Goal: Task Accomplishment & Management: Use online tool/utility

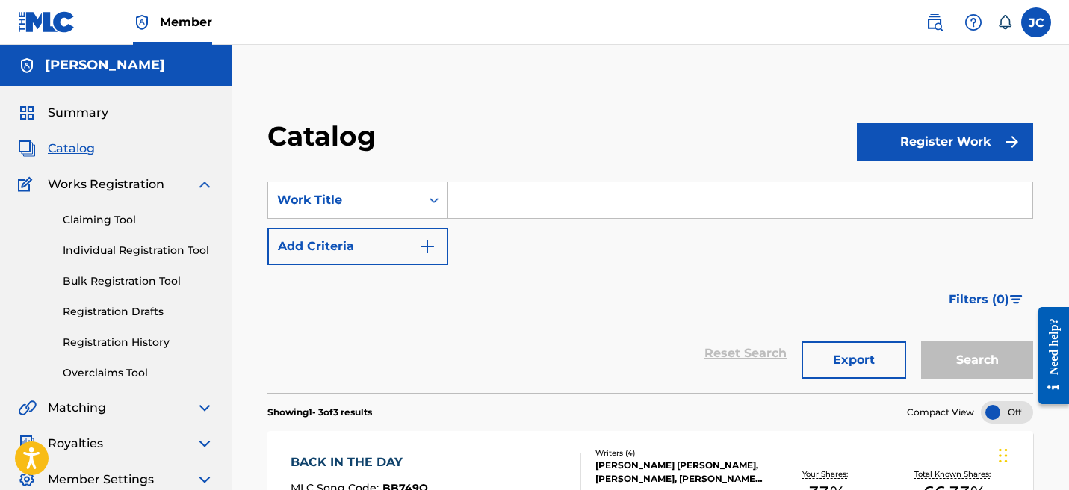
click at [131, 341] on link "Registration History" at bounding box center [138, 343] width 151 height 16
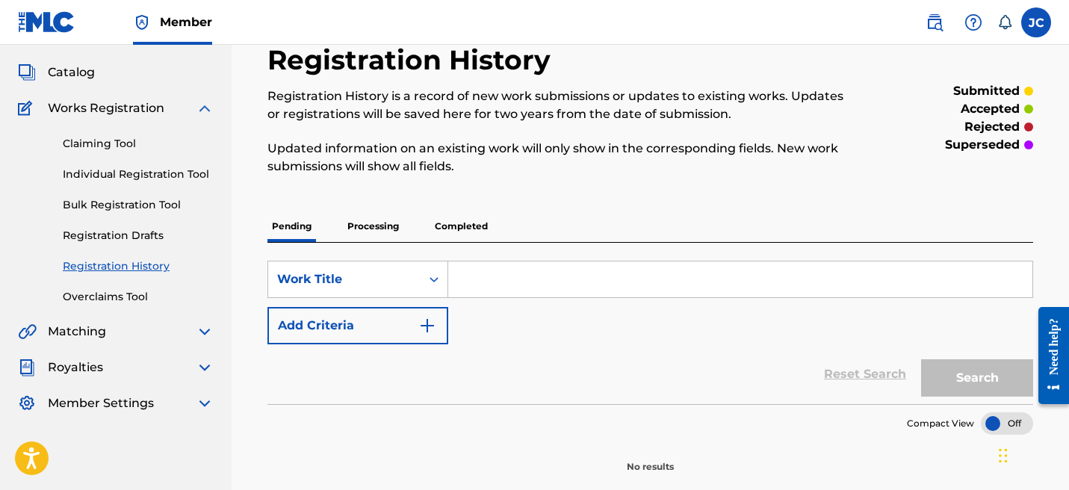
scroll to position [155, 0]
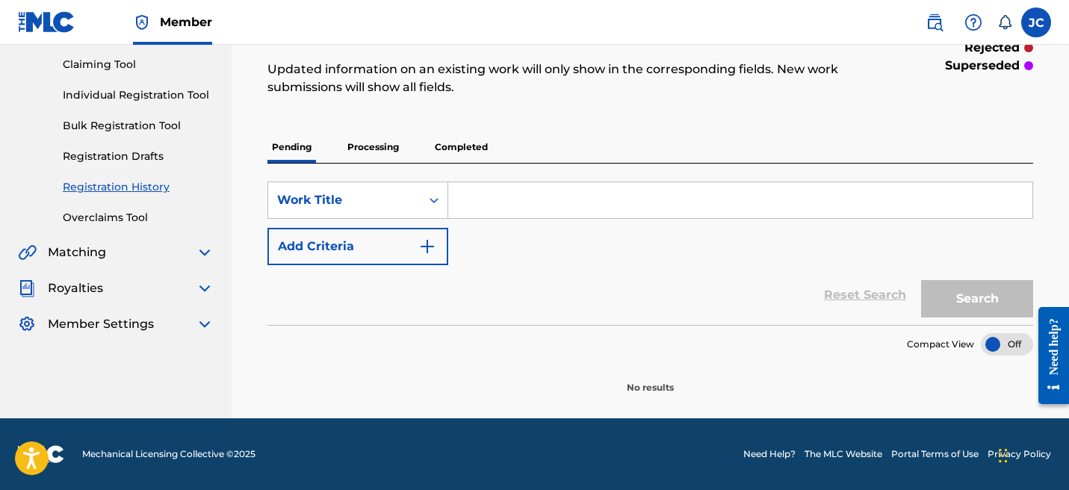
click at [384, 151] on p "Processing" at bounding box center [373, 146] width 61 height 31
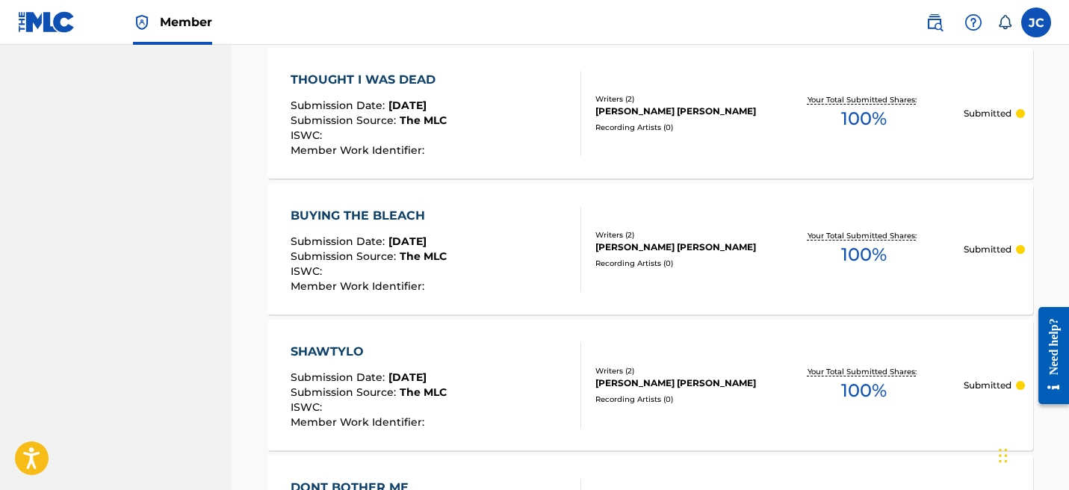
scroll to position [1556, 0]
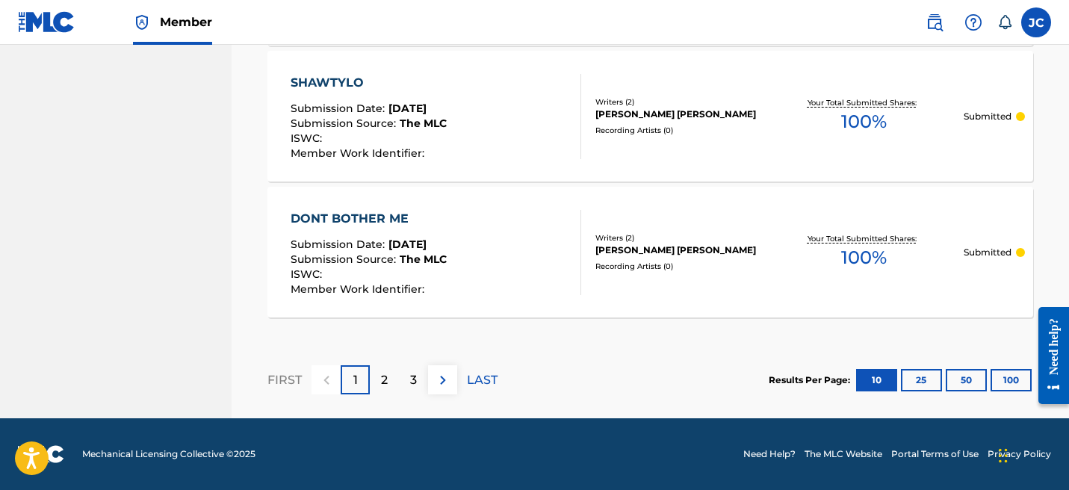
click at [979, 377] on button "50" at bounding box center [966, 380] width 41 height 22
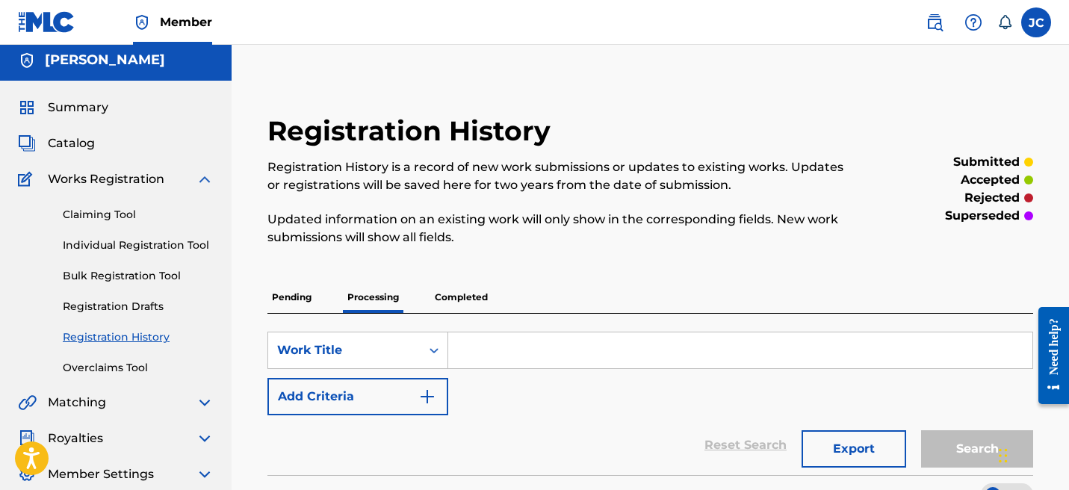
scroll to position [0, 0]
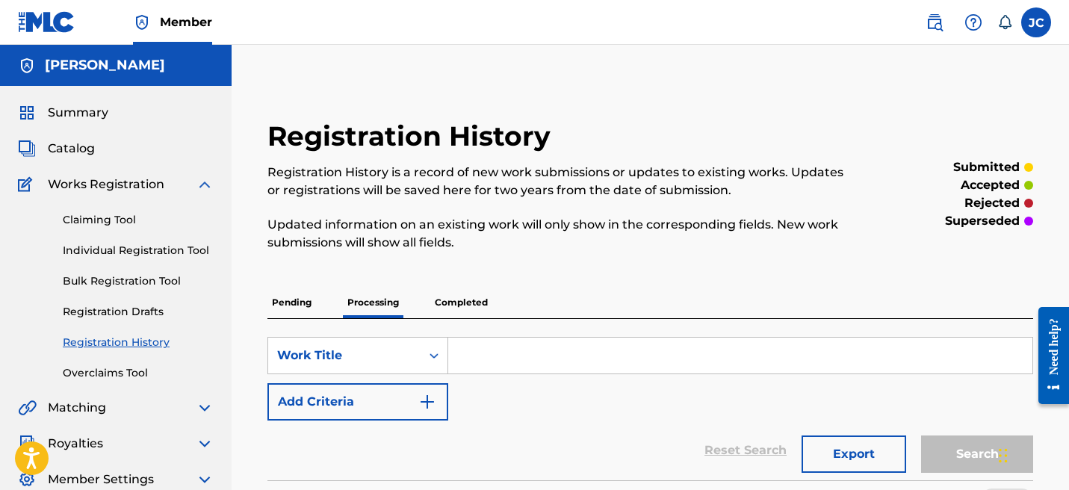
click at [455, 298] on p "Completed" at bounding box center [461, 302] width 62 height 31
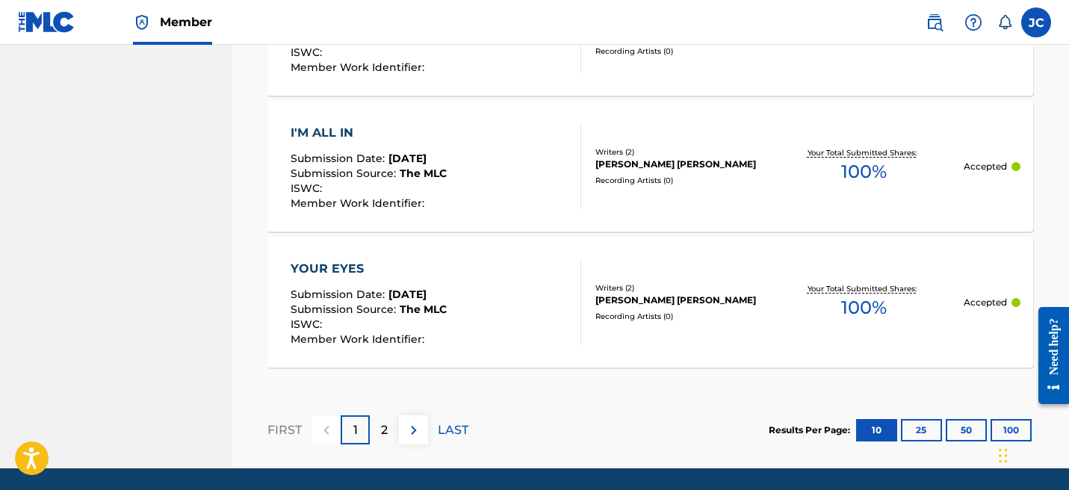
scroll to position [1571, 0]
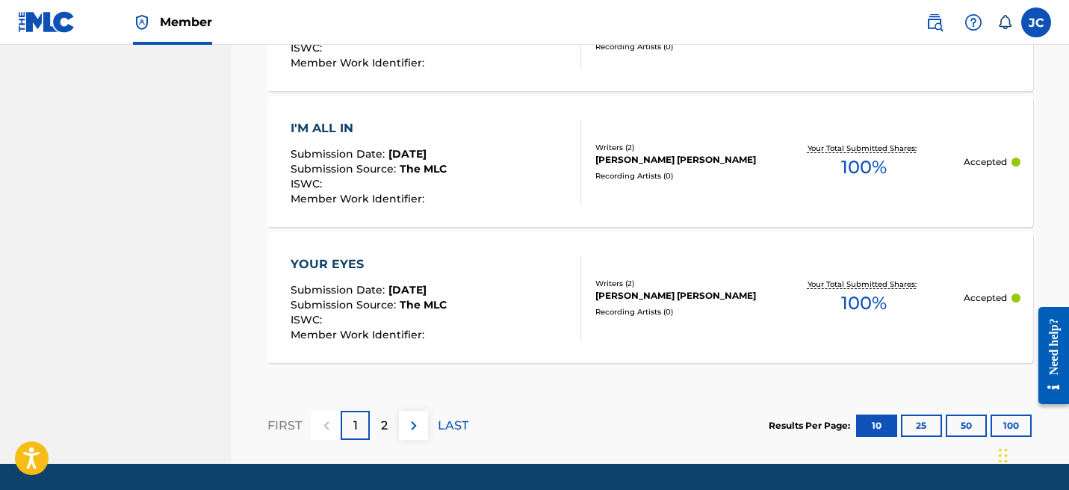
click at [927, 424] on button "25" at bounding box center [921, 426] width 41 height 22
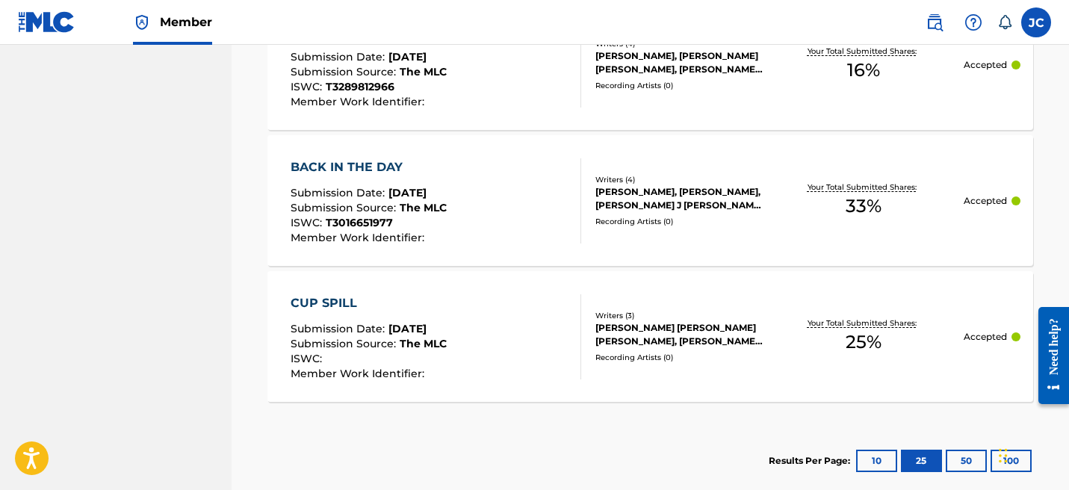
scroll to position [2221, 0]
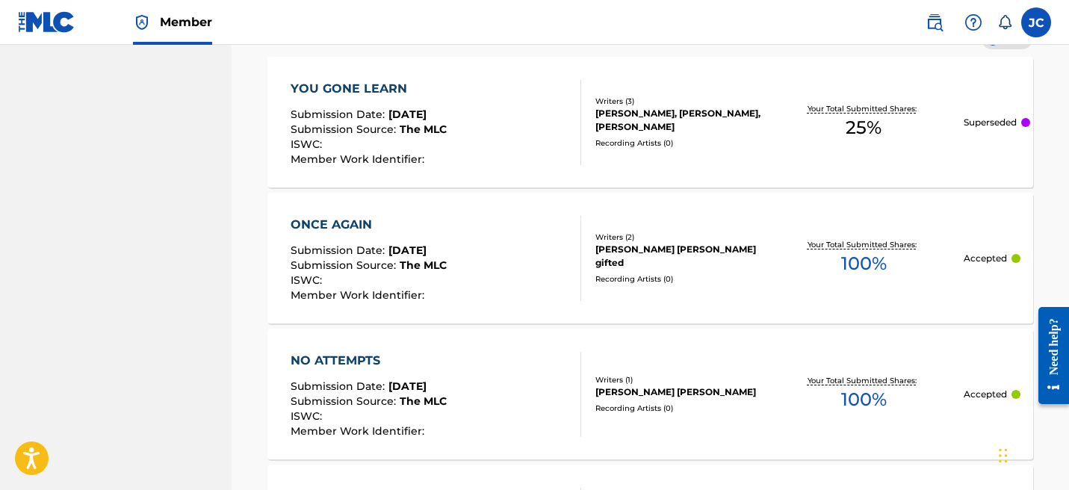
scroll to position [0, 0]
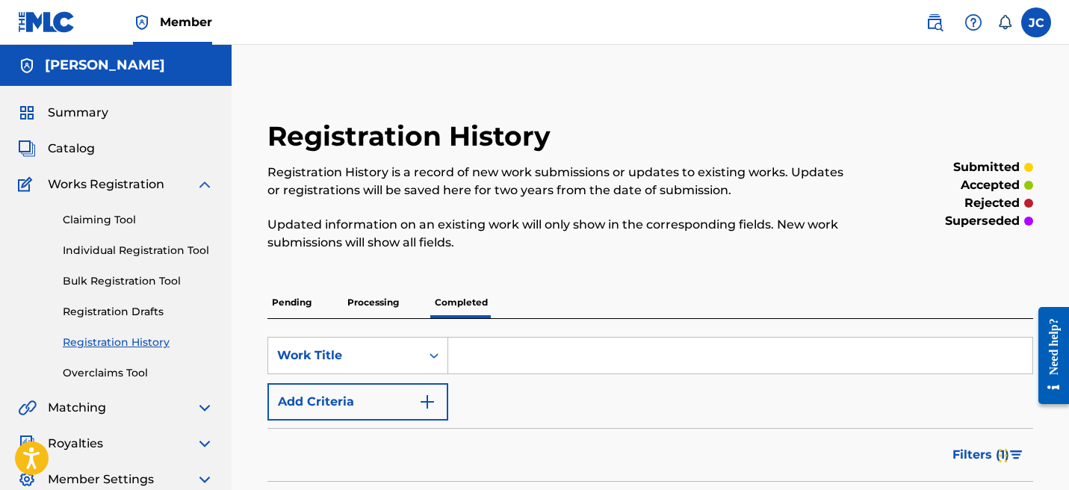
click at [89, 152] on span "Catalog" at bounding box center [71, 149] width 47 height 18
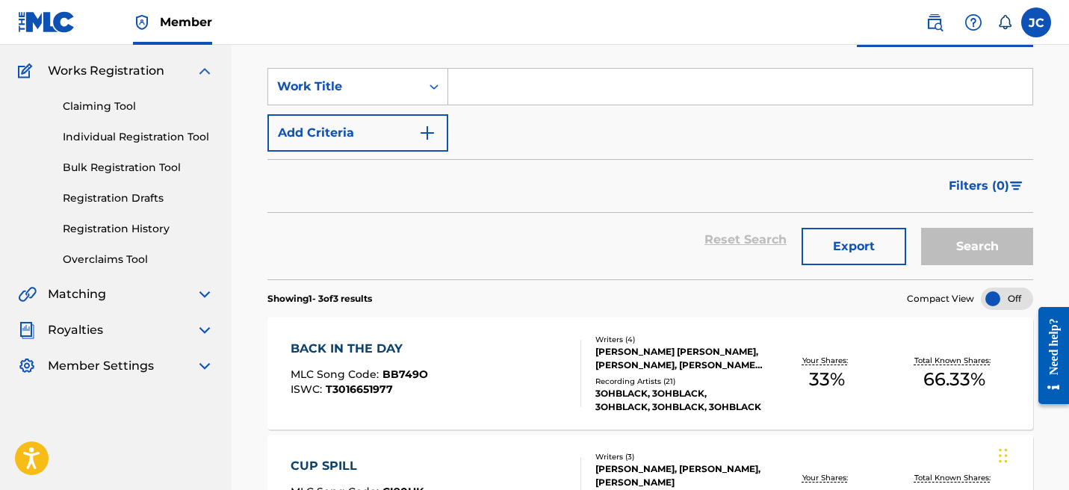
scroll to position [113, 0]
click at [132, 224] on link "Registration History" at bounding box center [138, 230] width 151 height 16
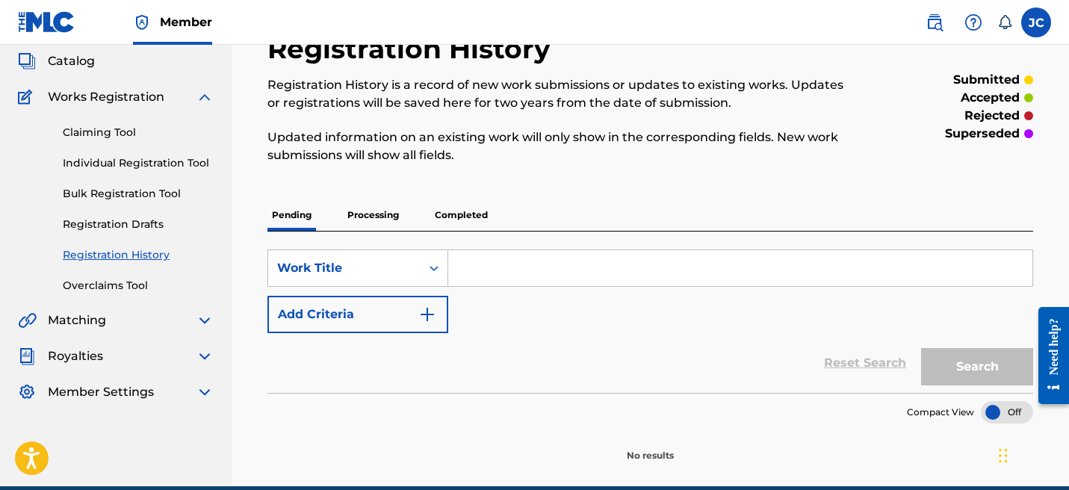
scroll to position [109, 0]
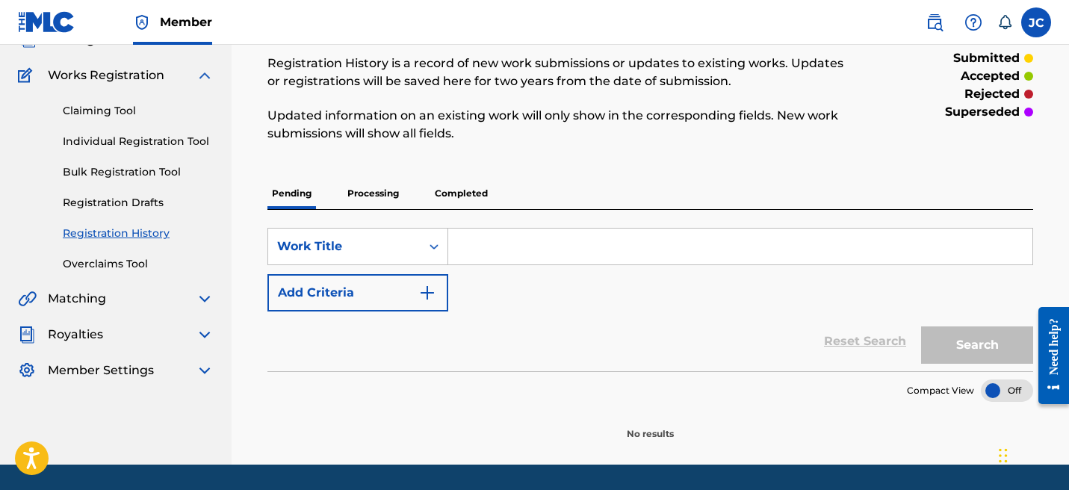
click at [373, 199] on p "Processing" at bounding box center [373, 193] width 61 height 31
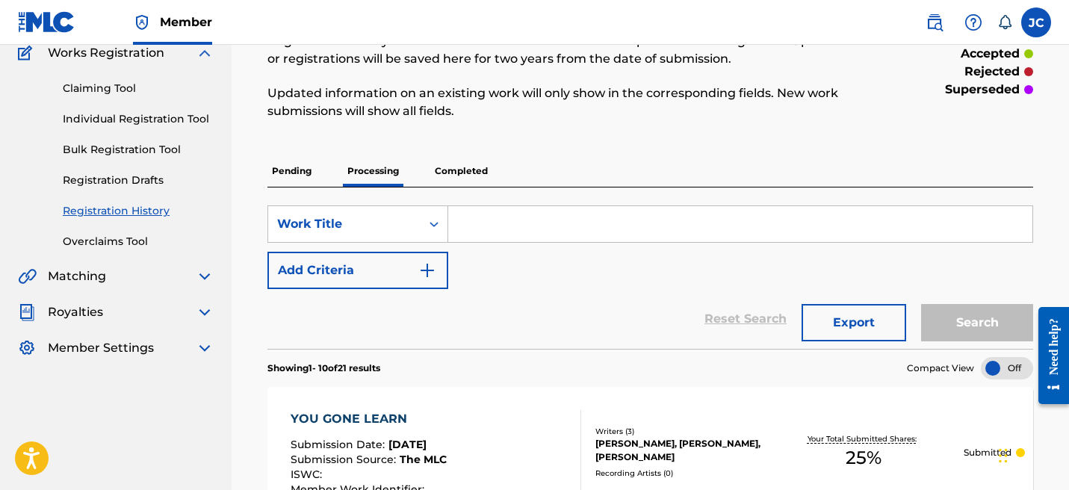
scroll to position [126, 0]
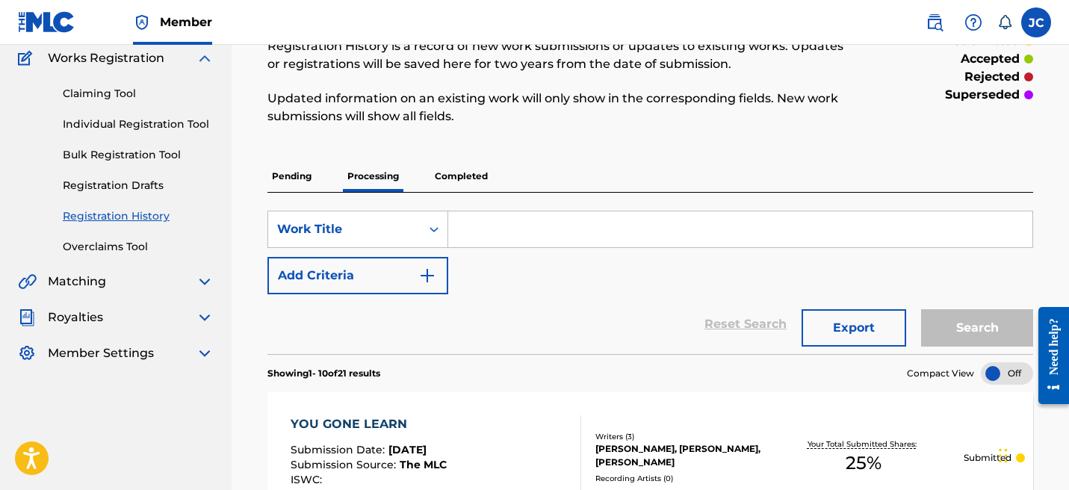
click at [449, 174] on p "Completed" at bounding box center [461, 176] width 62 height 31
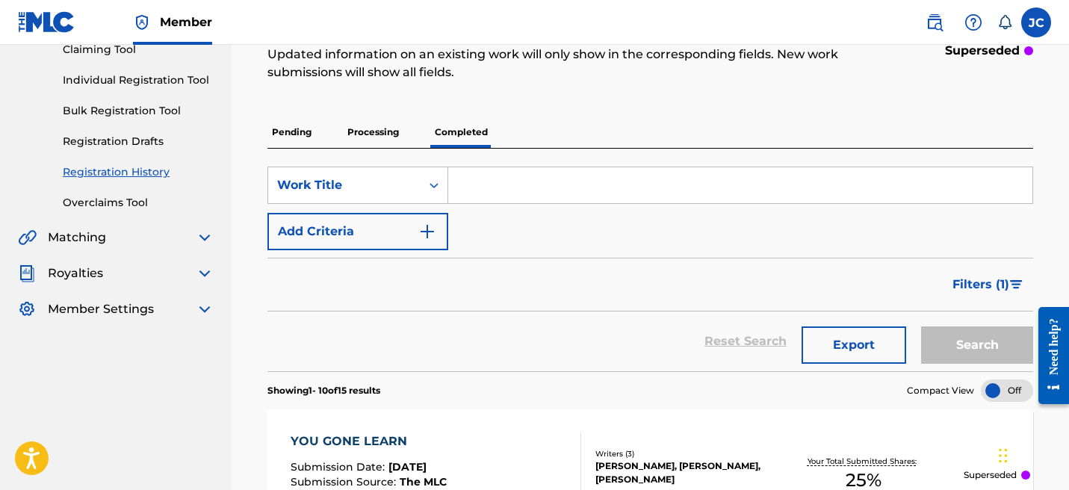
scroll to position [167, 0]
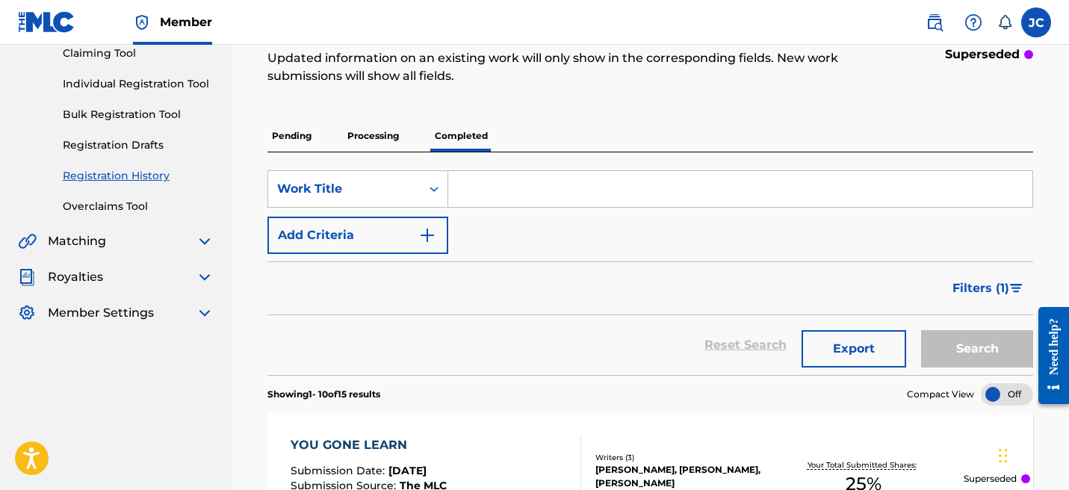
click at [381, 134] on p "Processing" at bounding box center [373, 135] width 61 height 31
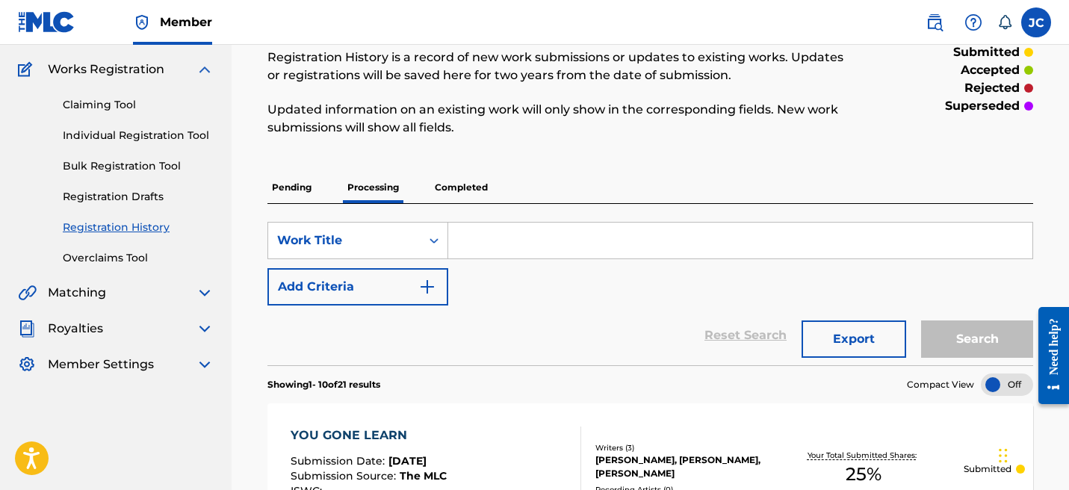
scroll to position [140, 0]
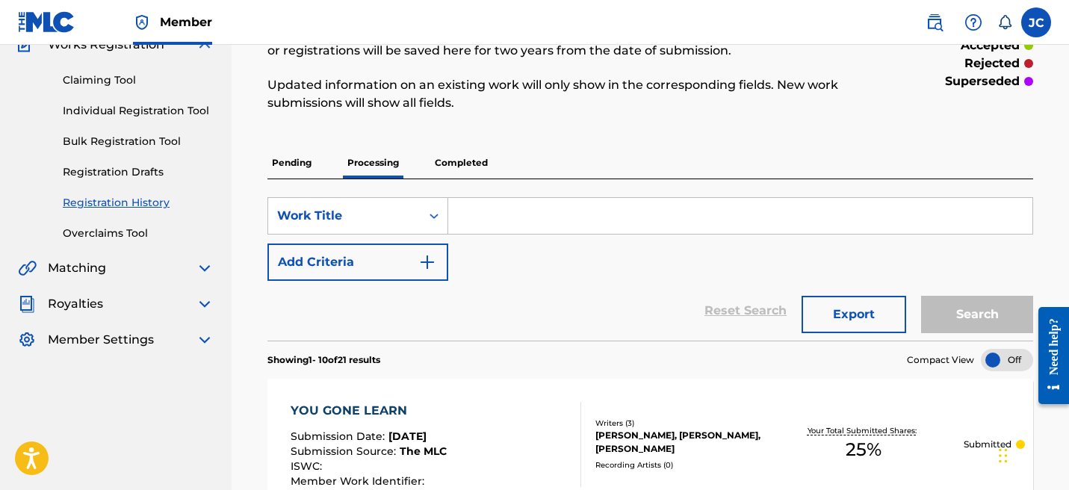
click at [448, 160] on p "Completed" at bounding box center [461, 162] width 62 height 31
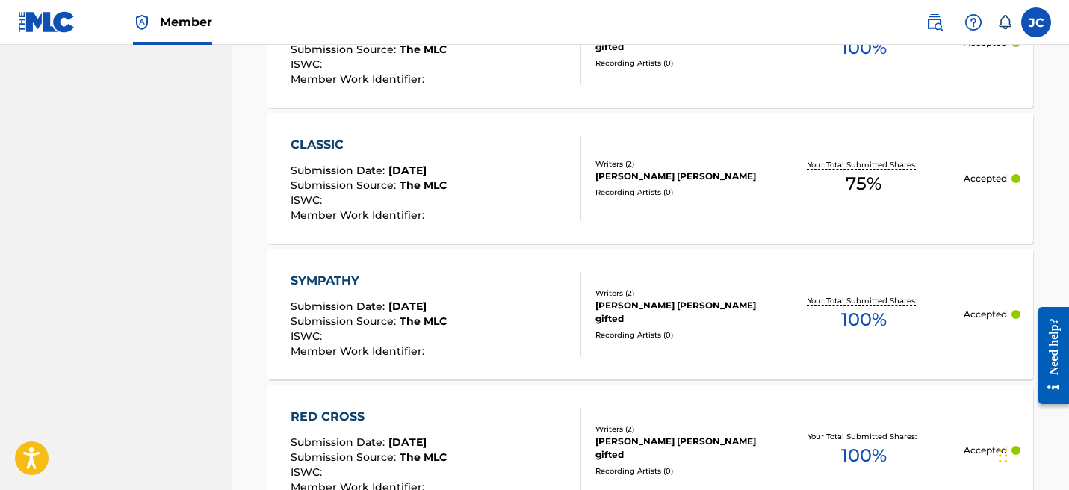
scroll to position [1012, 0]
click at [597, 270] on div "SYMPATHY Submission Date : [DATE] Submission Source : The MLC ISWC : Member Wor…" at bounding box center [650, 312] width 766 height 131
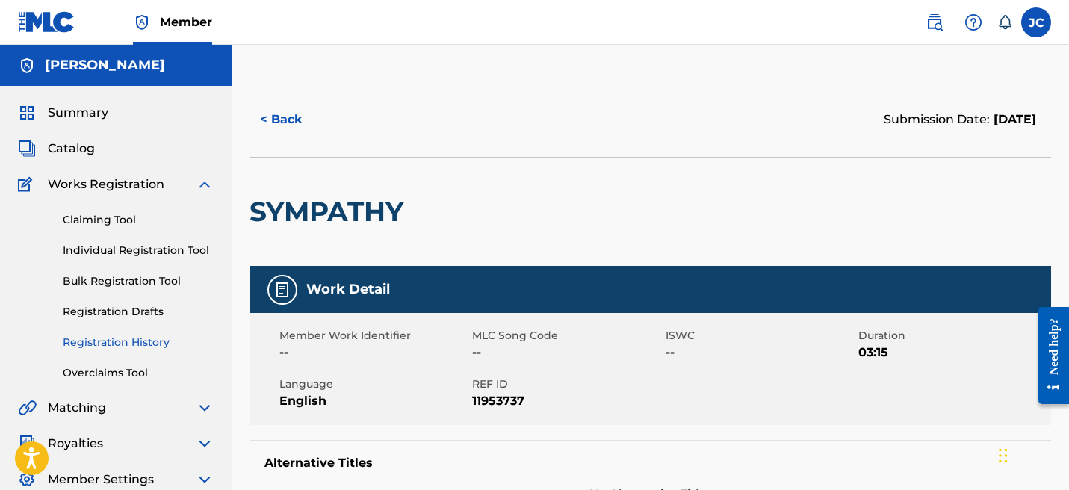
click at [294, 113] on button "< Back" at bounding box center [295, 119] width 90 height 37
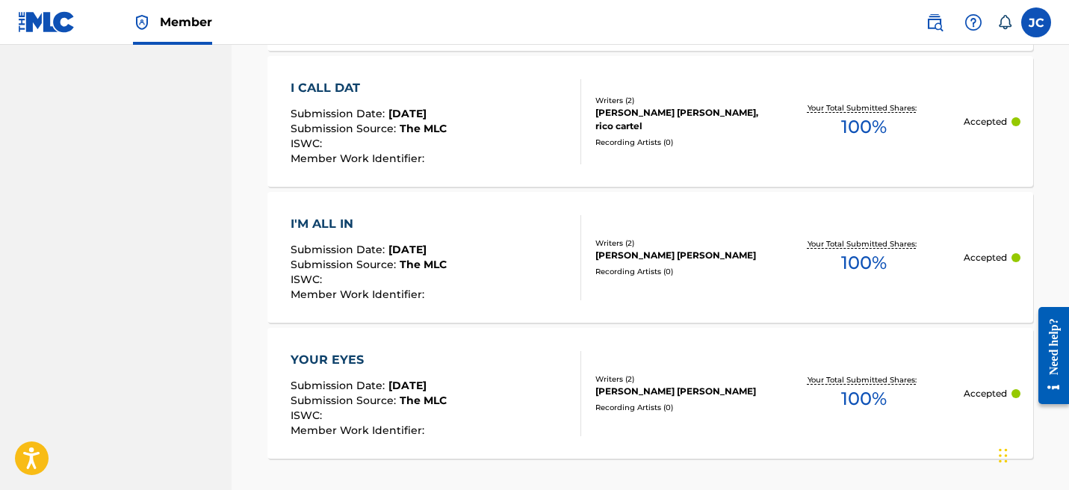
scroll to position [1617, 0]
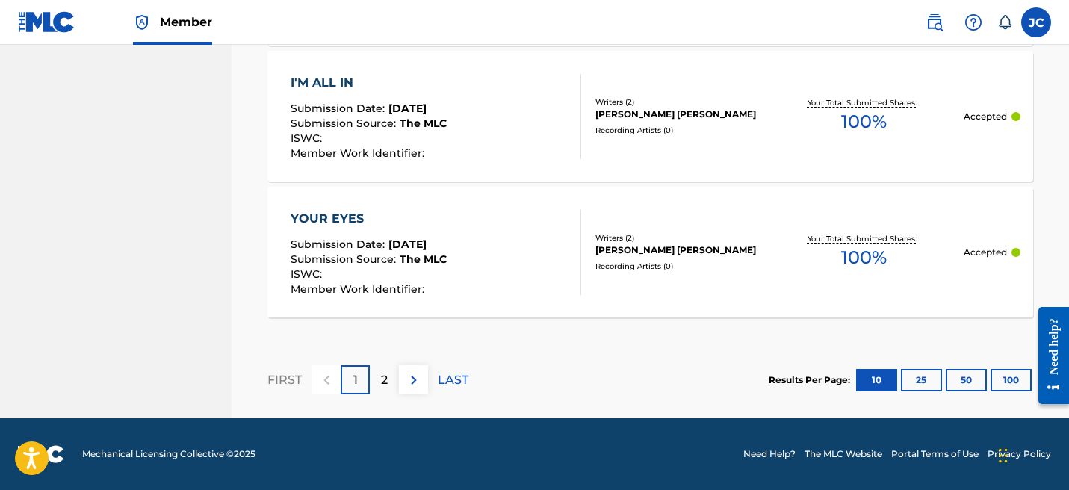
click at [923, 372] on button "25" at bounding box center [921, 380] width 41 height 22
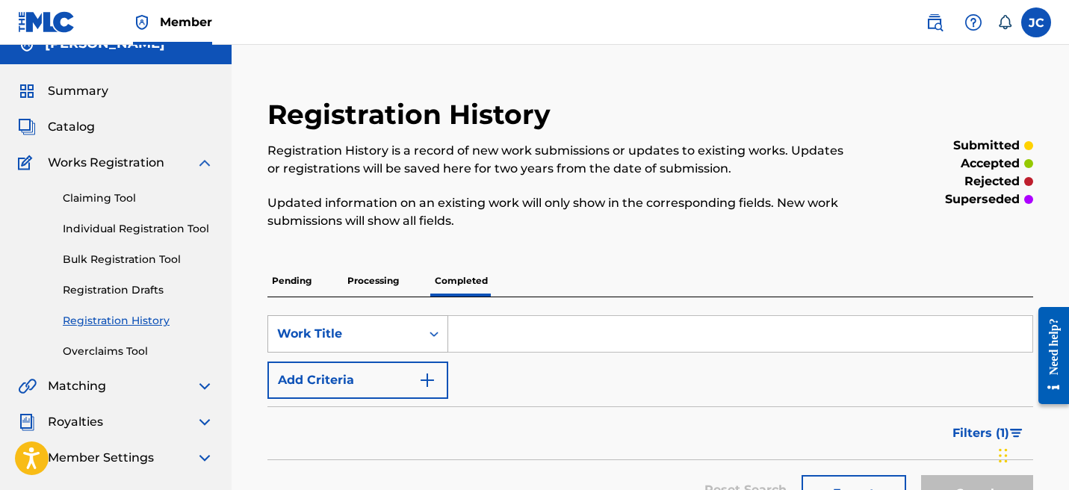
scroll to position [0, 0]
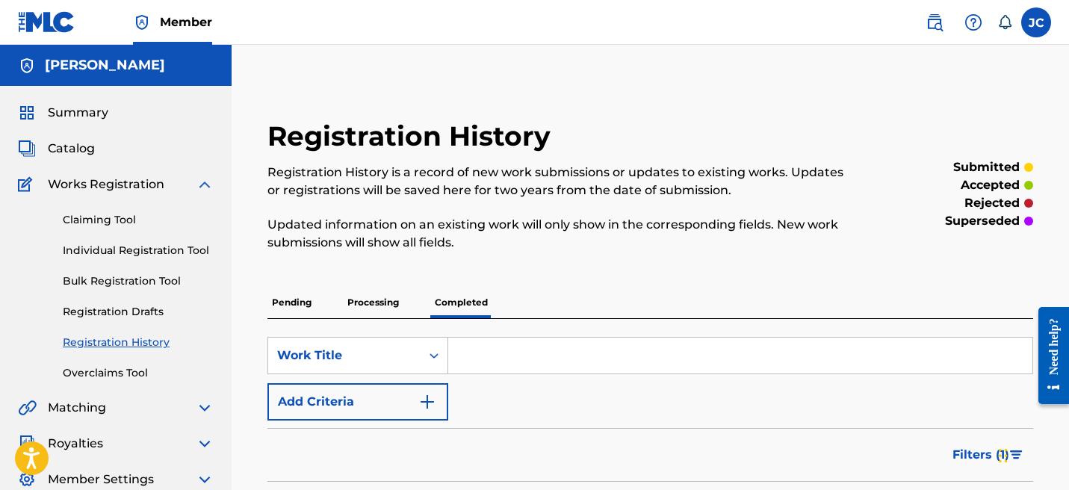
click at [72, 143] on span "Catalog" at bounding box center [71, 149] width 47 height 18
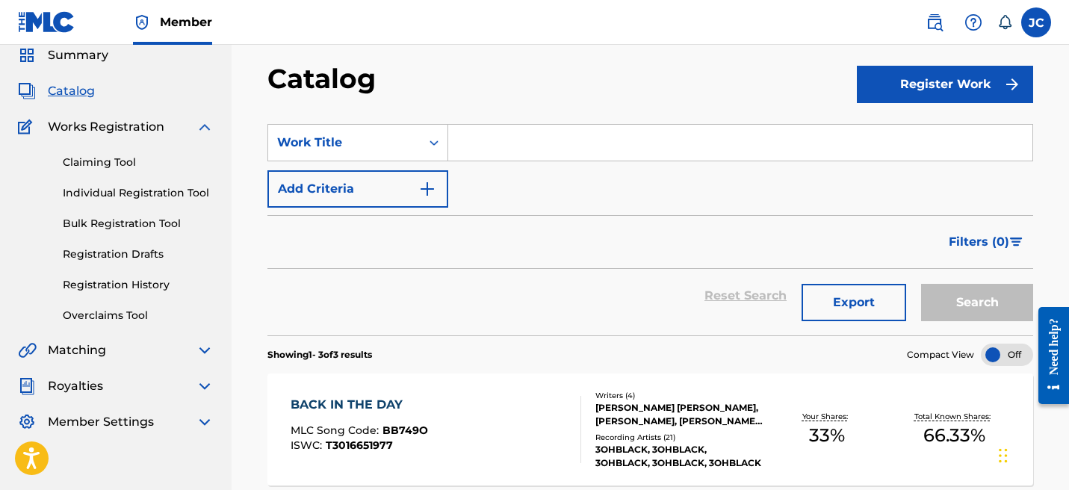
scroll to position [55, 0]
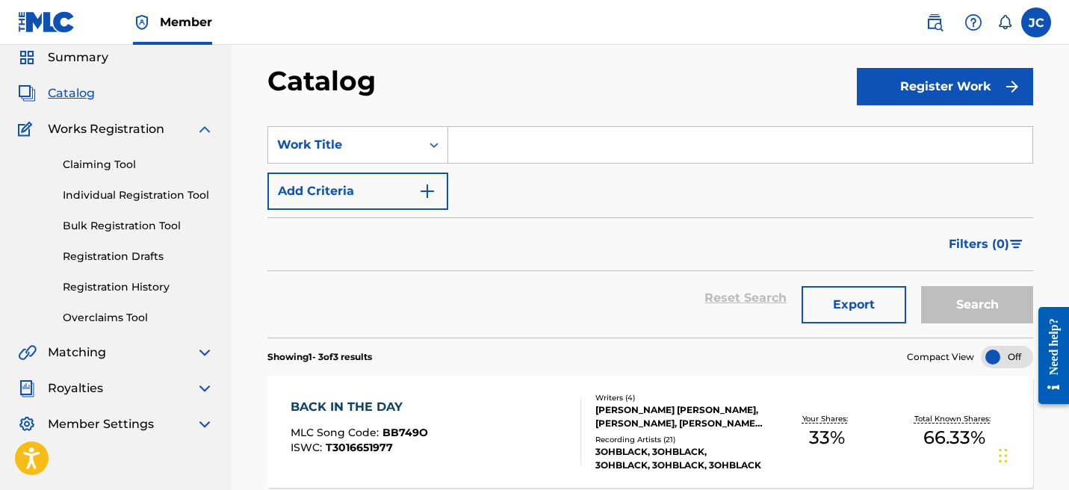
click at [129, 199] on link "Individual Registration Tool" at bounding box center [138, 196] width 151 height 16
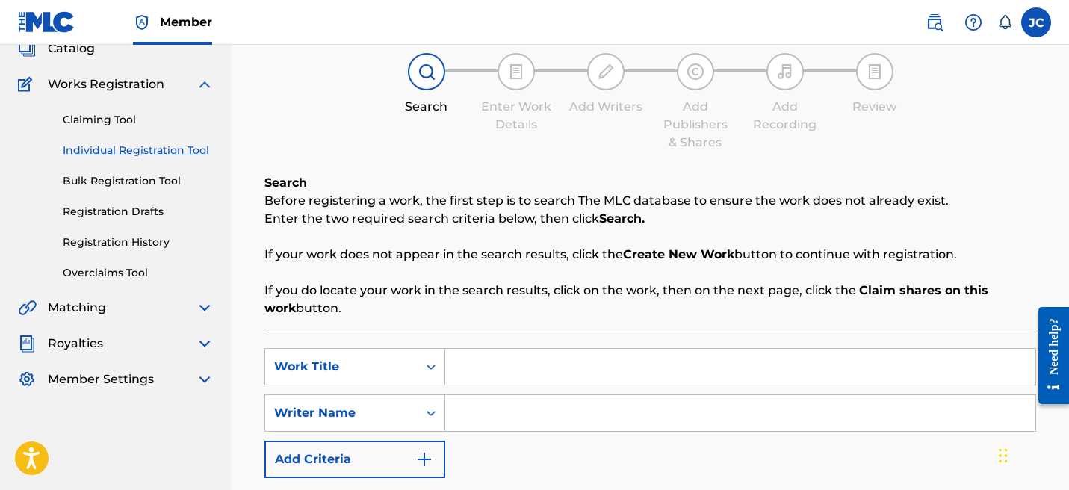
scroll to position [84, 0]
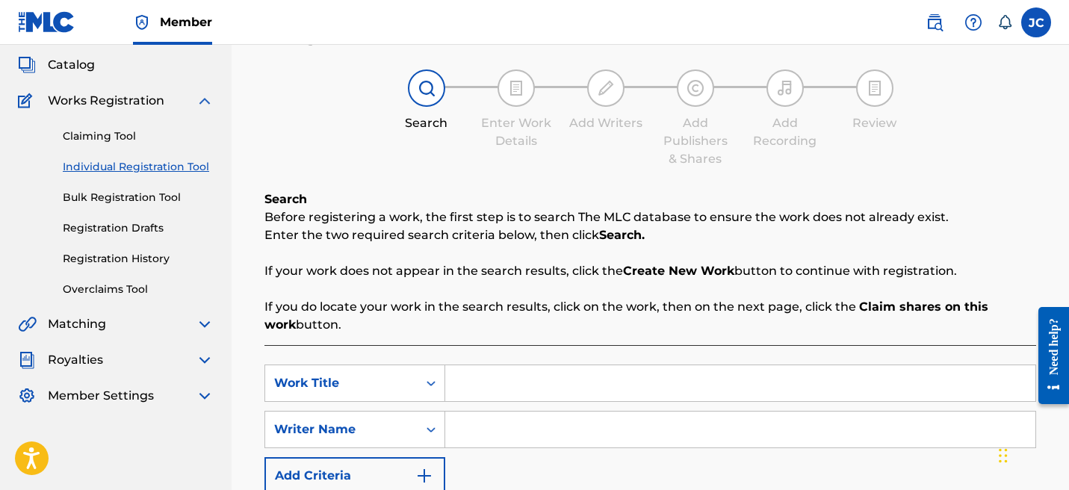
click at [127, 263] on link "Registration History" at bounding box center [138, 259] width 151 height 16
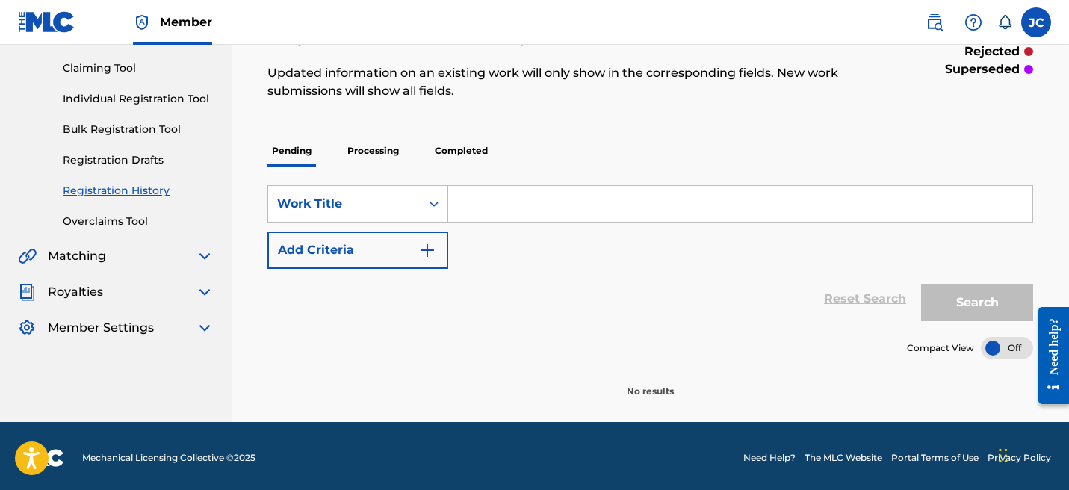
scroll to position [155, 0]
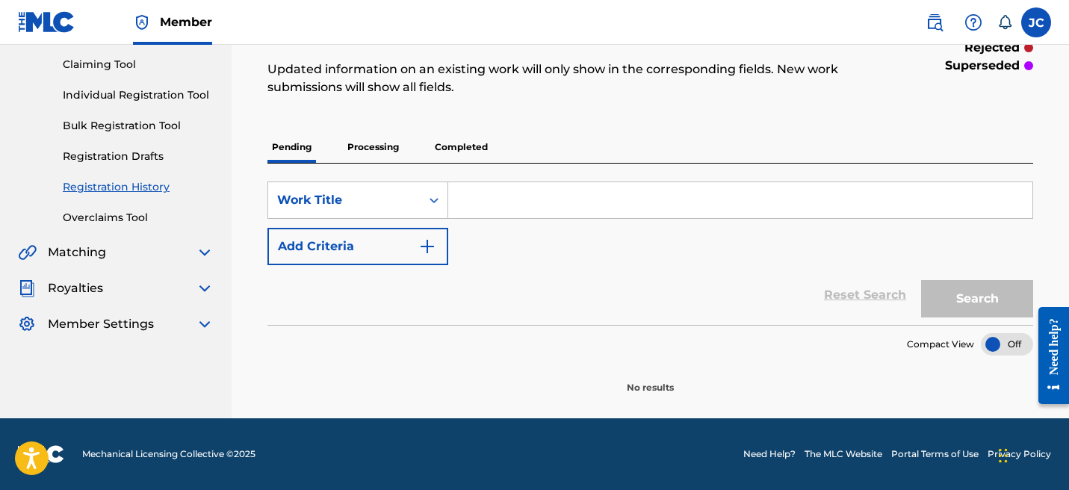
click at [362, 135] on p "Processing" at bounding box center [373, 146] width 61 height 31
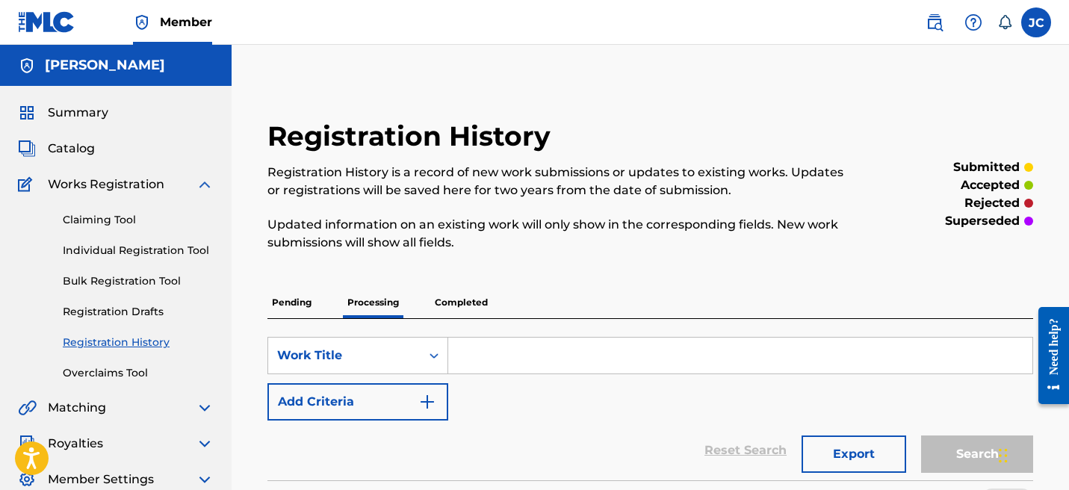
click at [466, 299] on p "Completed" at bounding box center [461, 302] width 62 height 31
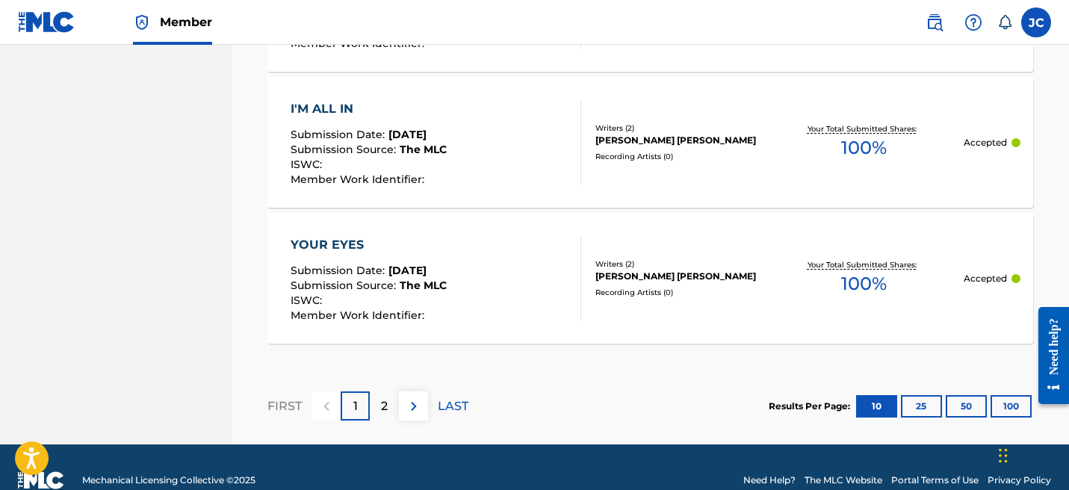
scroll to position [1617, 0]
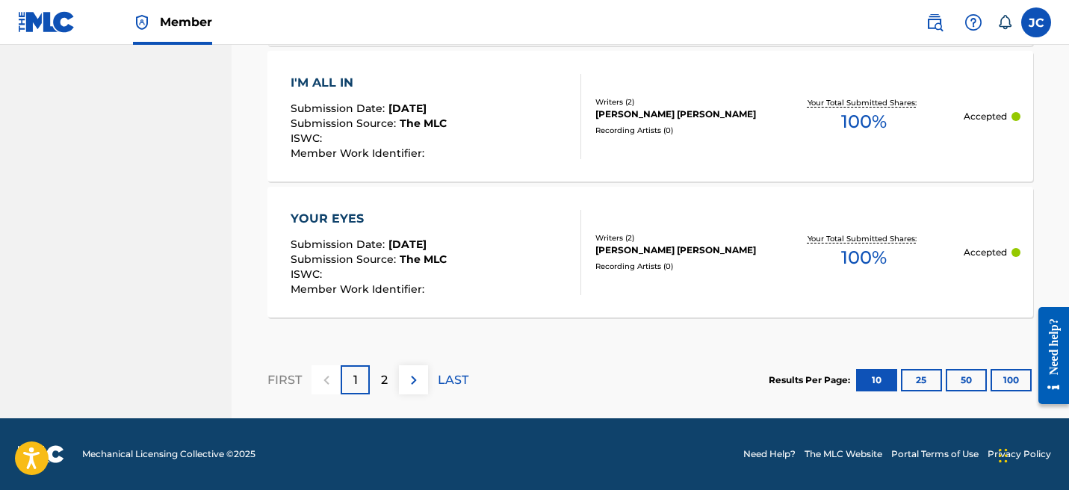
click at [930, 375] on button "25" at bounding box center [921, 380] width 41 height 22
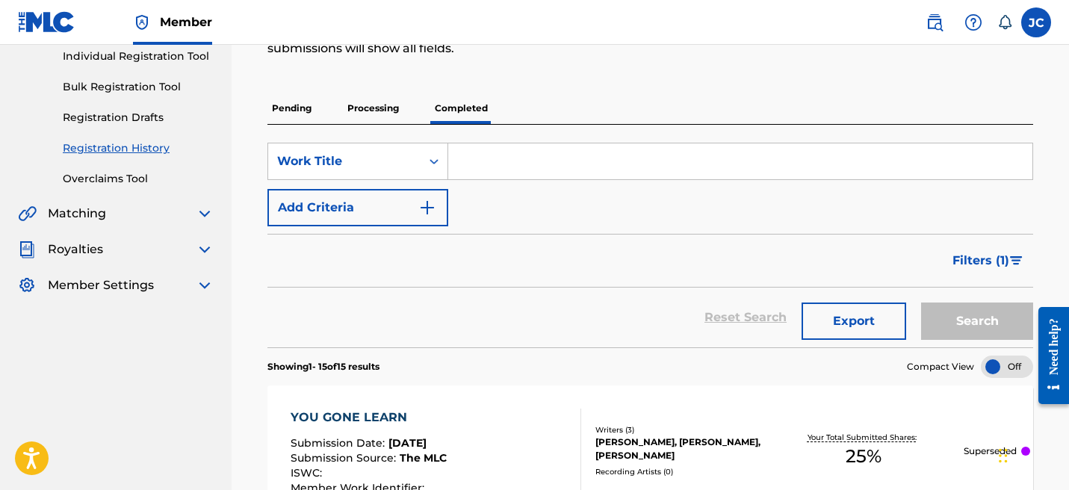
scroll to position [196, 0]
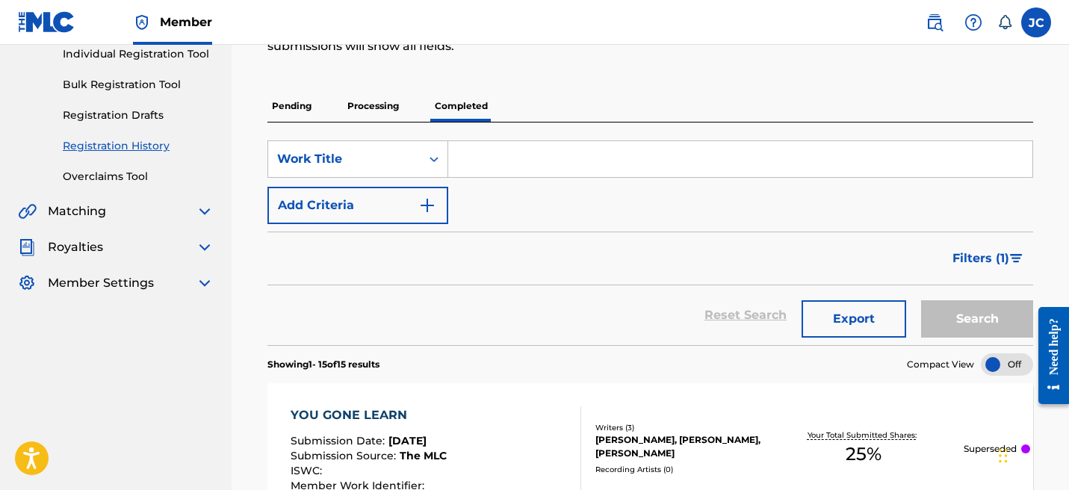
click at [204, 285] on img at bounding box center [205, 283] width 18 height 18
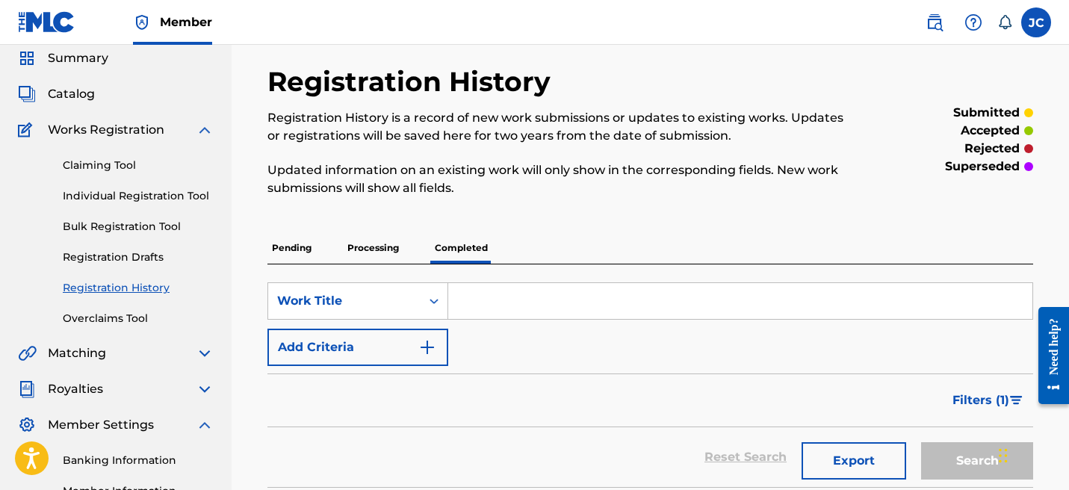
scroll to position [0, 0]
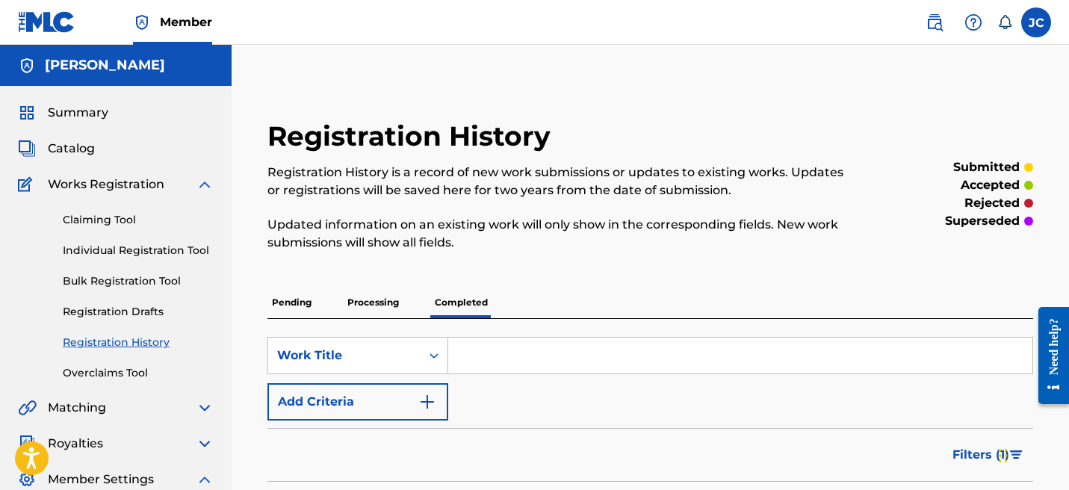
click at [186, 182] on div "Works Registration" at bounding box center [116, 185] width 196 height 18
click at [92, 110] on span "Summary" at bounding box center [78, 113] width 61 height 18
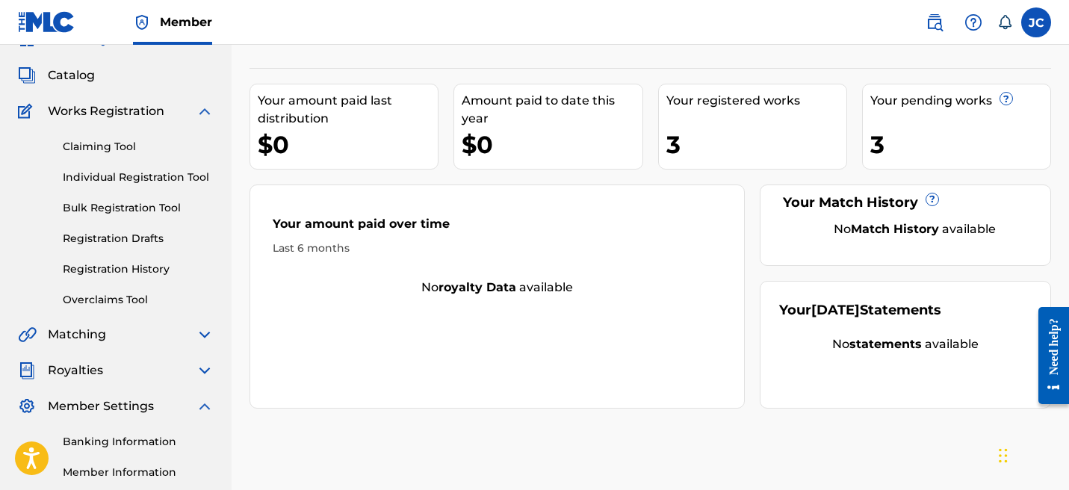
scroll to position [10, 0]
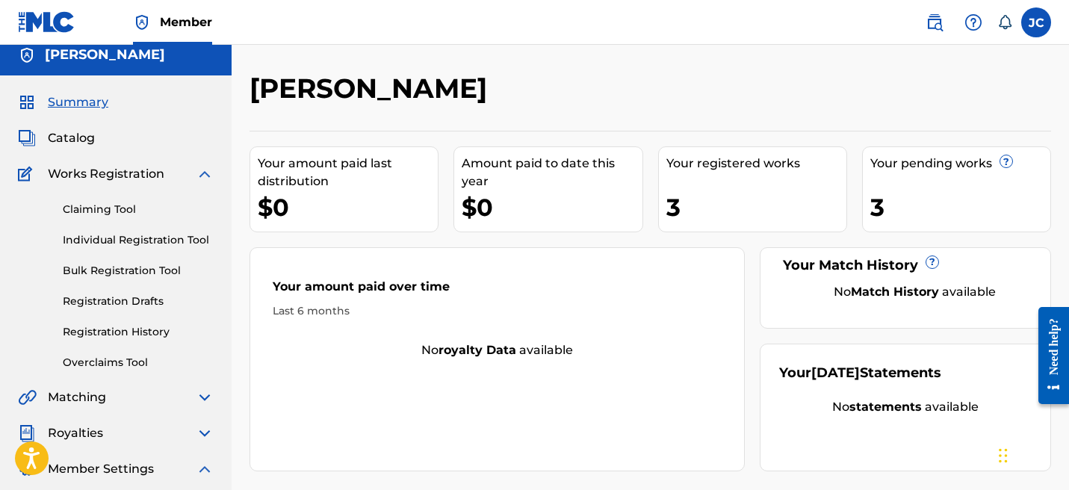
click at [97, 211] on link "Claiming Tool" at bounding box center [138, 210] width 151 height 16
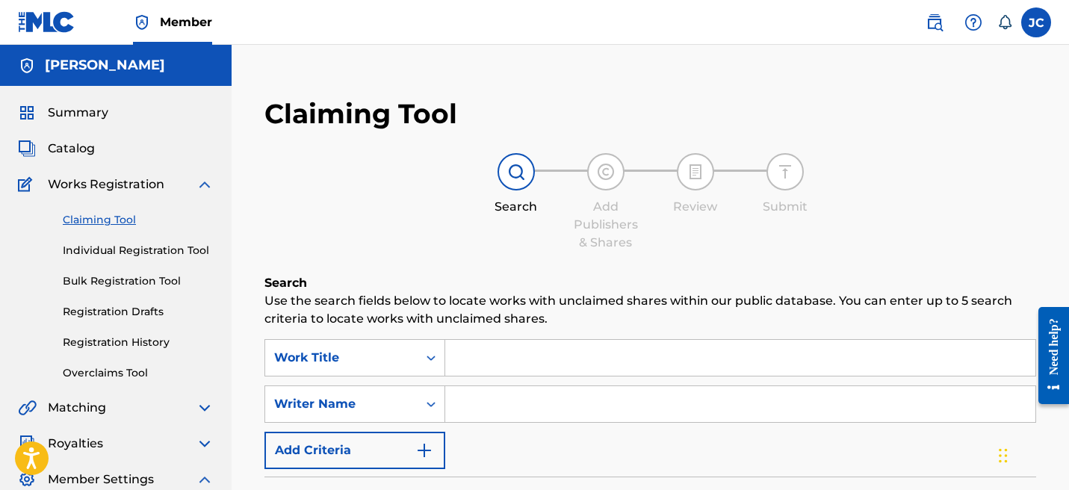
click at [499, 368] on input "Search Form" at bounding box center [740, 358] width 590 height 36
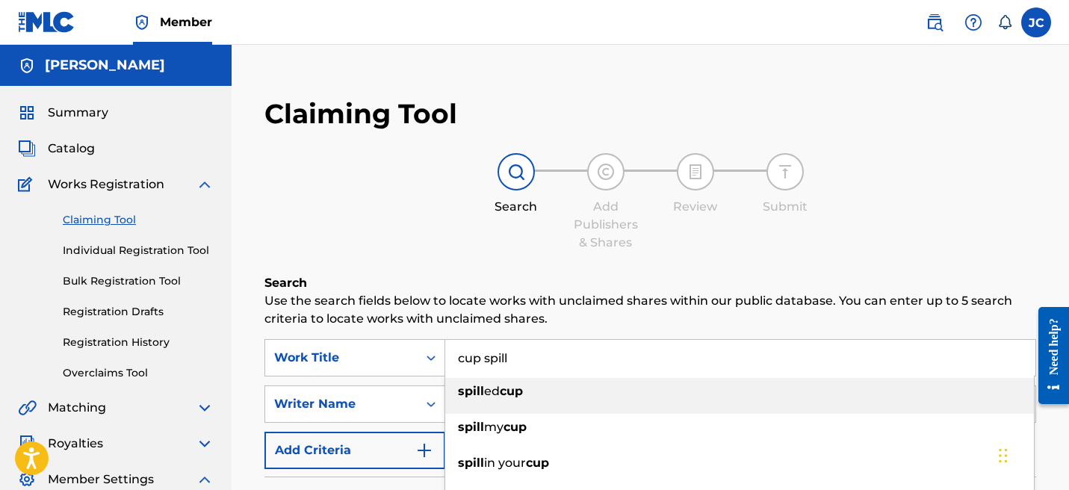
type input "cup spill"
click at [436, 279] on h6 "Search" at bounding box center [650, 283] width 772 height 18
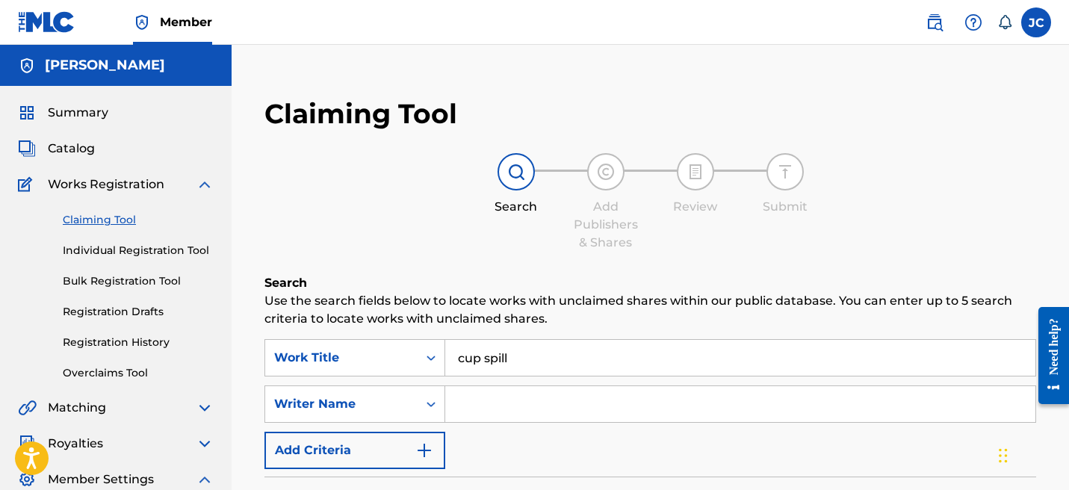
click at [504, 397] on input "Search Form" at bounding box center [740, 404] width 590 height 36
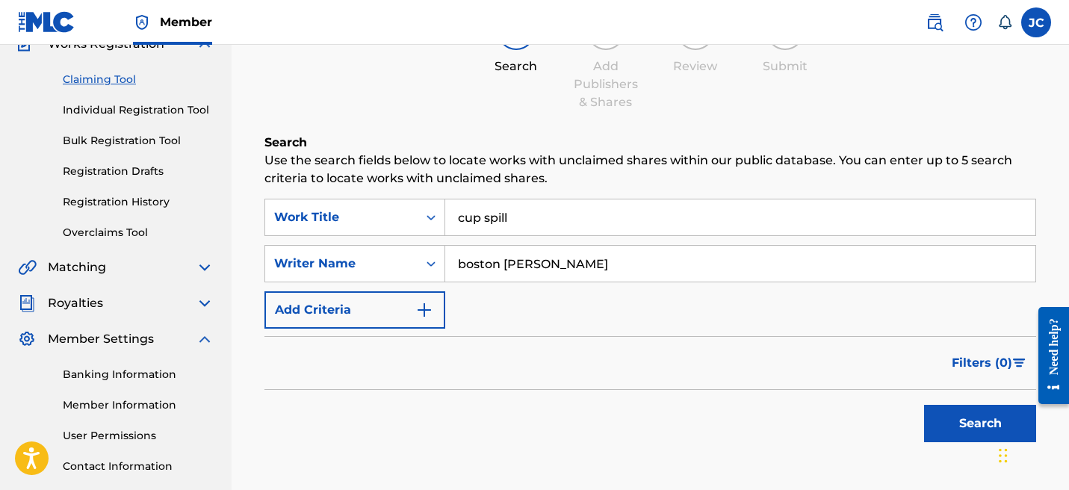
scroll to position [147, 0]
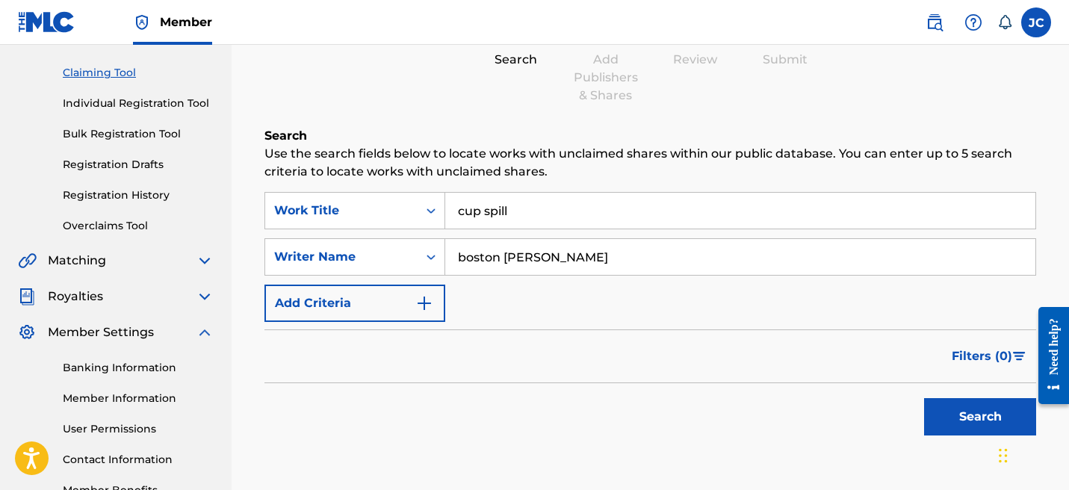
click at [950, 415] on button "Search" at bounding box center [980, 416] width 112 height 37
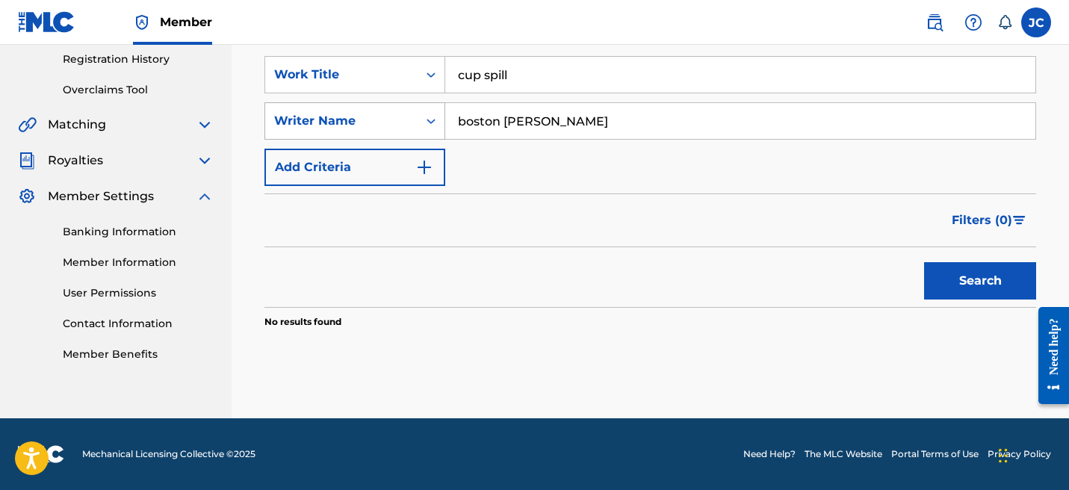
drag, startPoint x: 559, startPoint y: 118, endPoint x: 341, endPoint y: 118, distance: 217.4
click at [341, 118] on div "SearchWithCriteriacf0d6b7c-20aa-4d7e-b925-7f5c2597836a Writer Name boston [PERS…" at bounding box center [650, 120] width 772 height 37
click at [944, 272] on button "Search" at bounding box center [980, 280] width 112 height 37
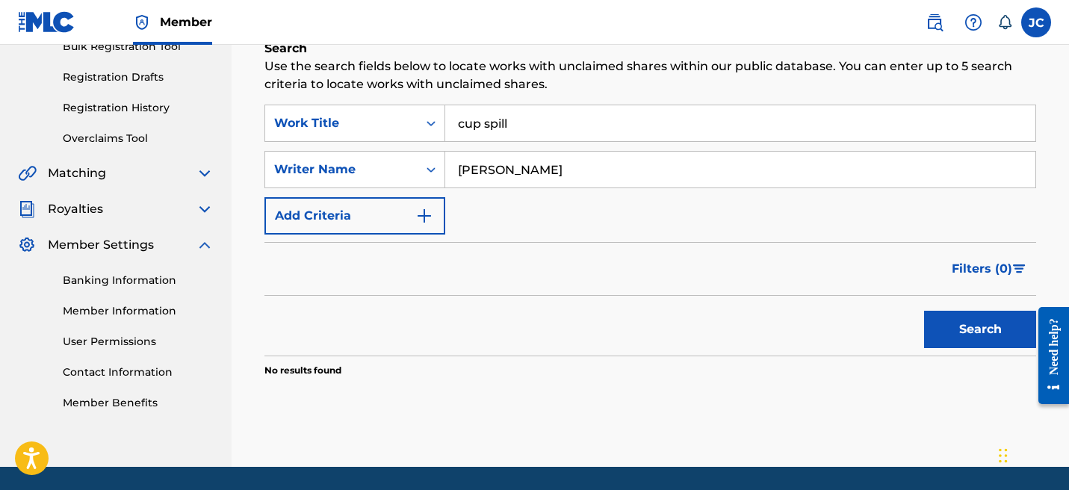
scroll to position [217, 0]
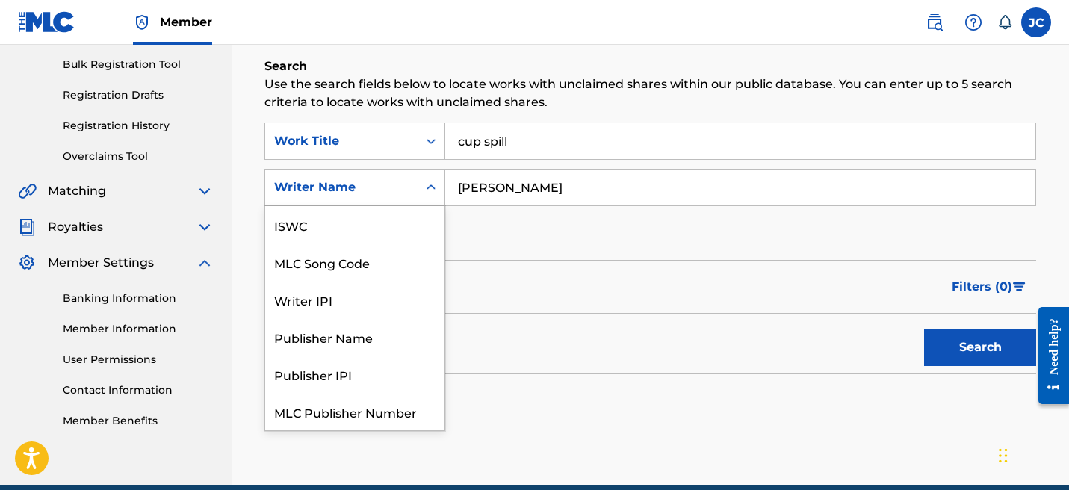
click at [443, 191] on div "Search Form" at bounding box center [431, 187] width 27 height 27
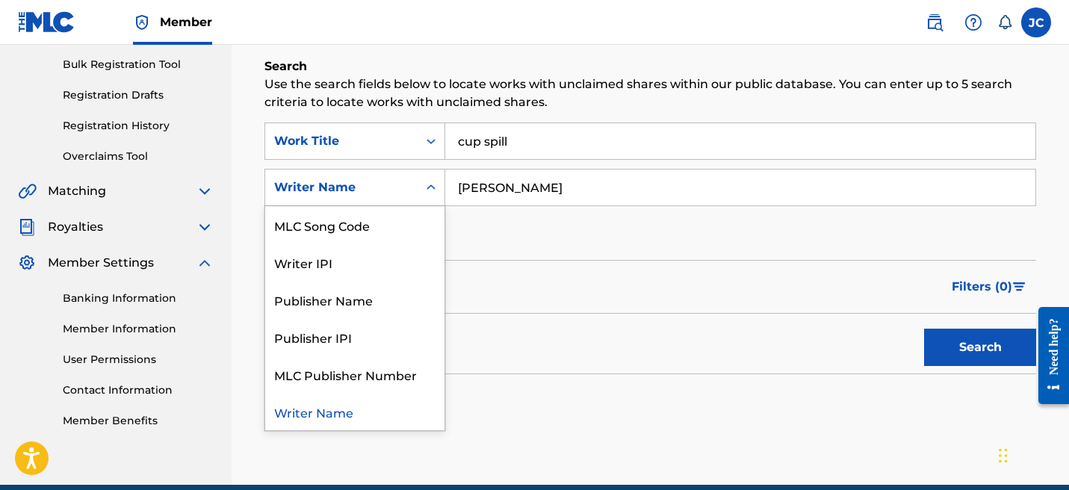
click at [519, 225] on div "SearchWithCriteria2b1993d0-ab12-460a-9139-bafd025bb616 Work Title cup spill Sea…" at bounding box center [650, 188] width 772 height 130
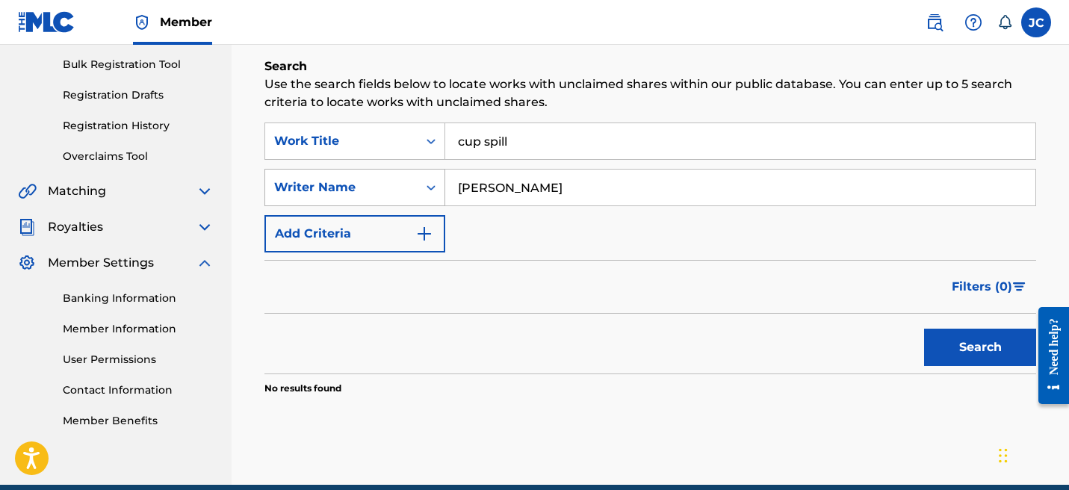
drag, startPoint x: 551, startPoint y: 182, endPoint x: 324, endPoint y: 179, distance: 227.9
click at [324, 179] on div "SearchWithCriteriacf0d6b7c-20aa-4d7e-b925-7f5c2597836a Writer Name [PERSON_NAME]" at bounding box center [650, 187] width 772 height 37
type input "\"
click at [994, 352] on button "Search" at bounding box center [980, 347] width 112 height 37
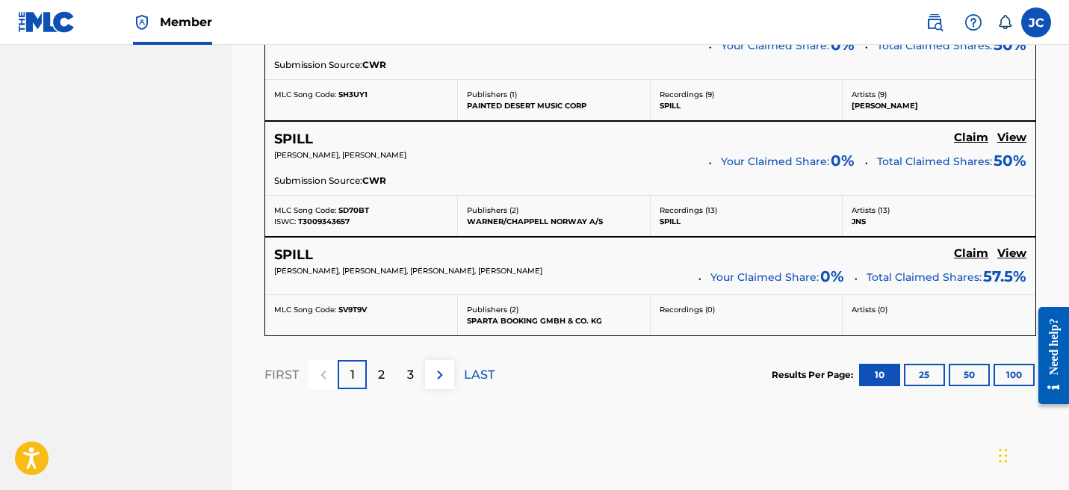
scroll to position [1422, 0]
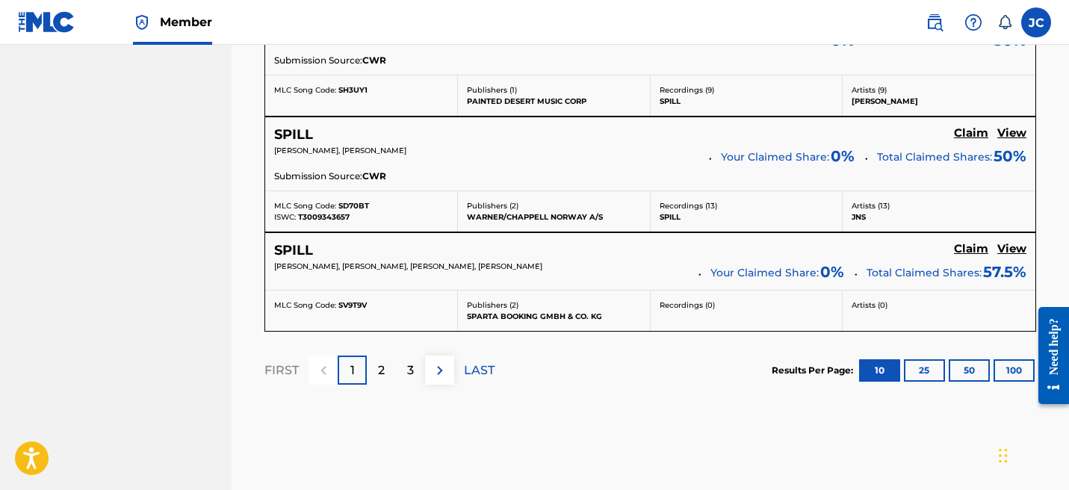
click at [371, 369] on div "2" at bounding box center [381, 370] width 29 height 29
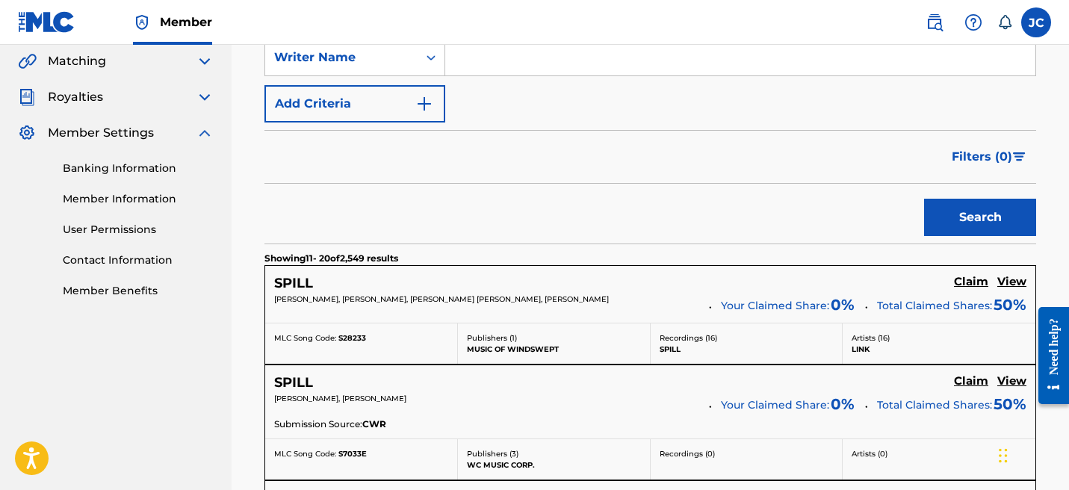
scroll to position [0, 0]
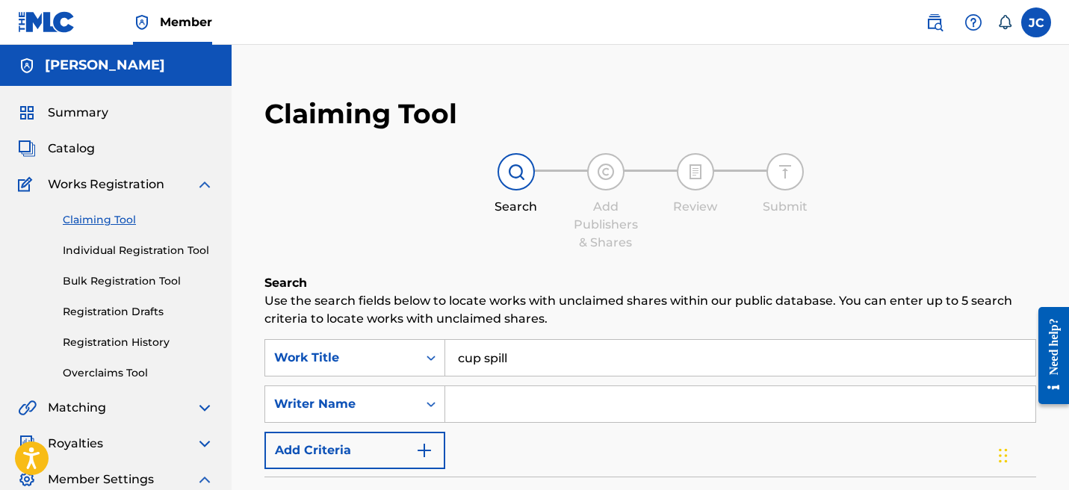
click at [929, 16] on img at bounding box center [935, 22] width 18 height 18
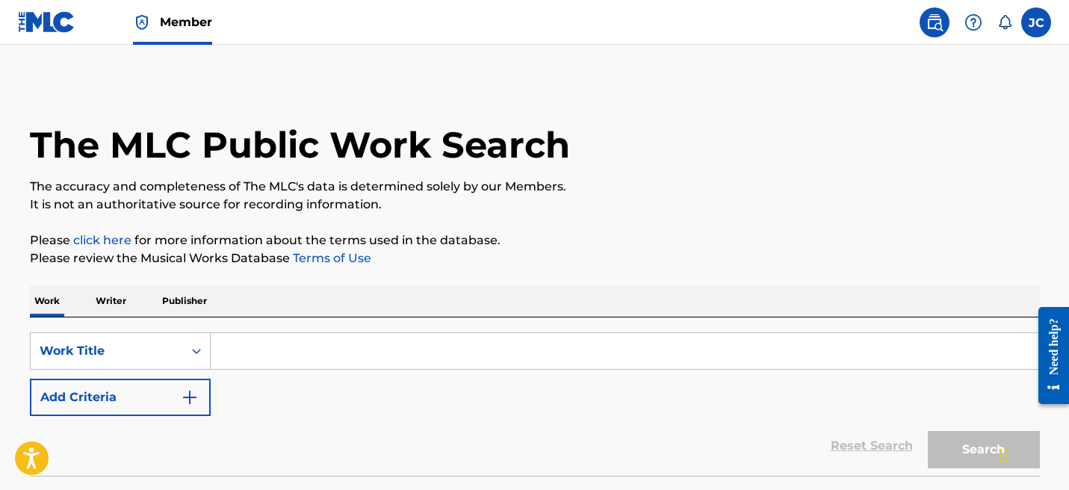
click at [328, 361] on input "Search Form" at bounding box center [625, 351] width 829 height 36
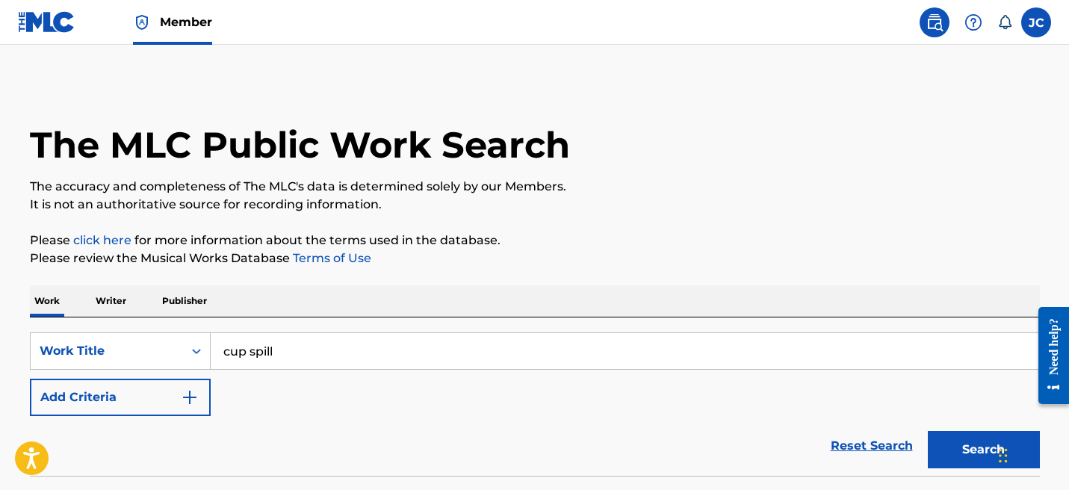
type input "cup spill"
click at [960, 438] on button "Search" at bounding box center [984, 449] width 112 height 37
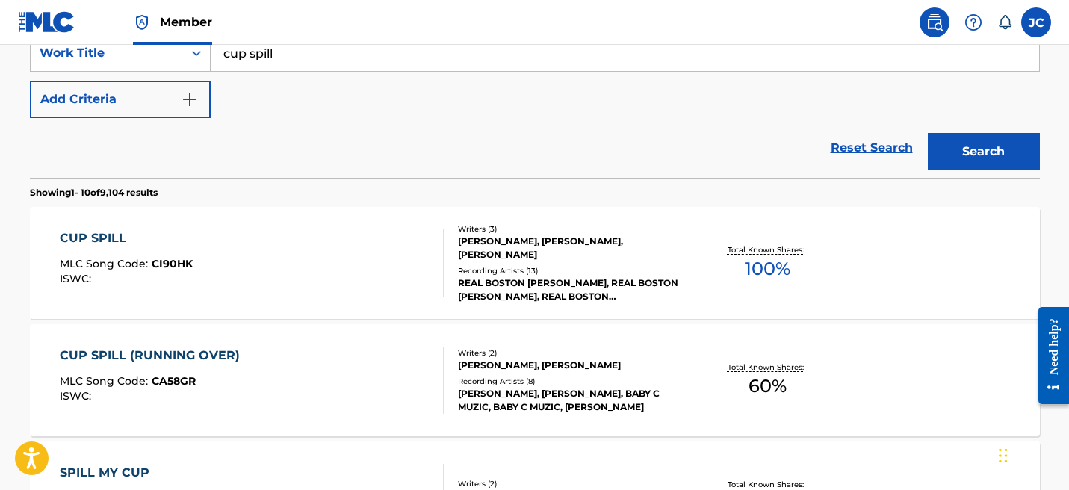
scroll to position [302, 0]
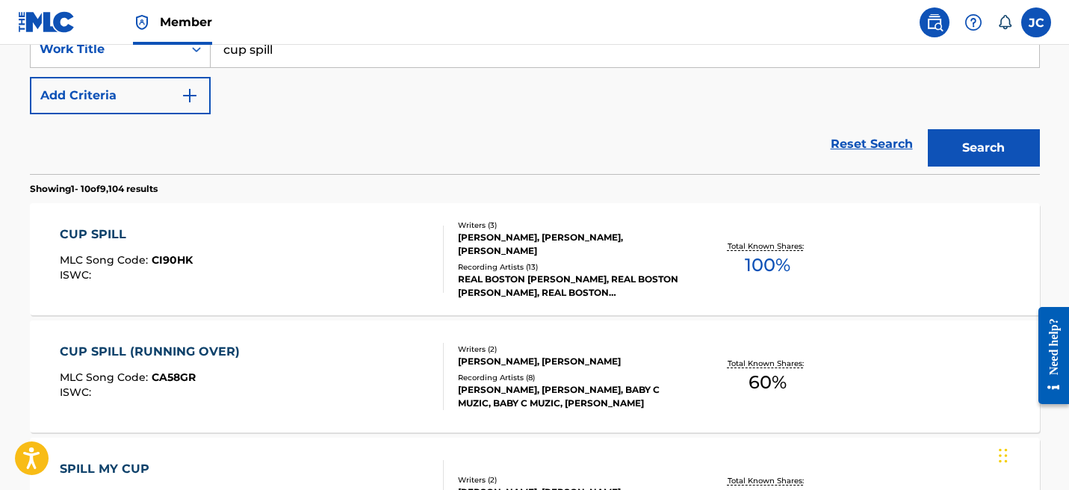
click at [356, 235] on div "CUP SPILL MLC Song Code : CI90HK ISWC :" at bounding box center [252, 259] width 384 height 67
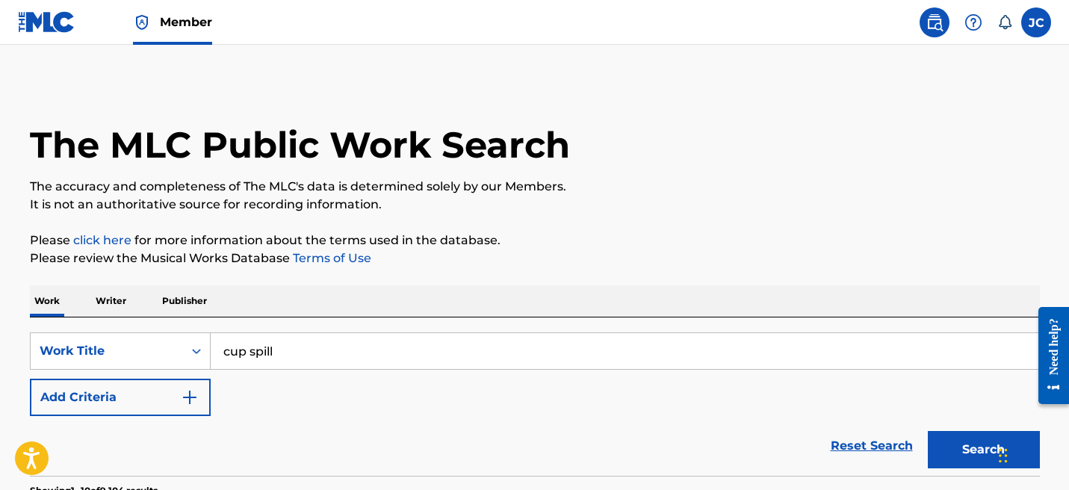
click at [938, 17] on img at bounding box center [935, 22] width 18 height 18
click at [54, 31] on img at bounding box center [47, 22] width 58 height 22
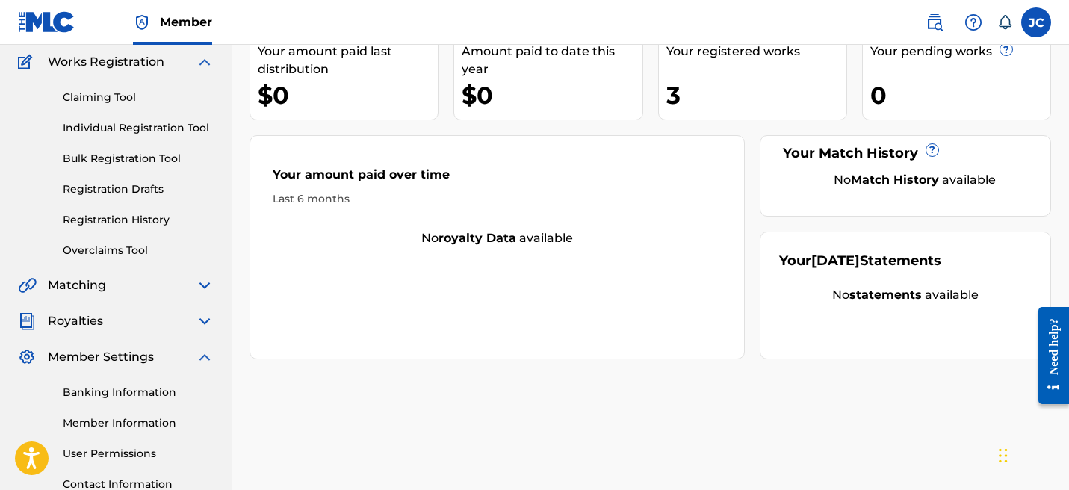
scroll to position [145, 0]
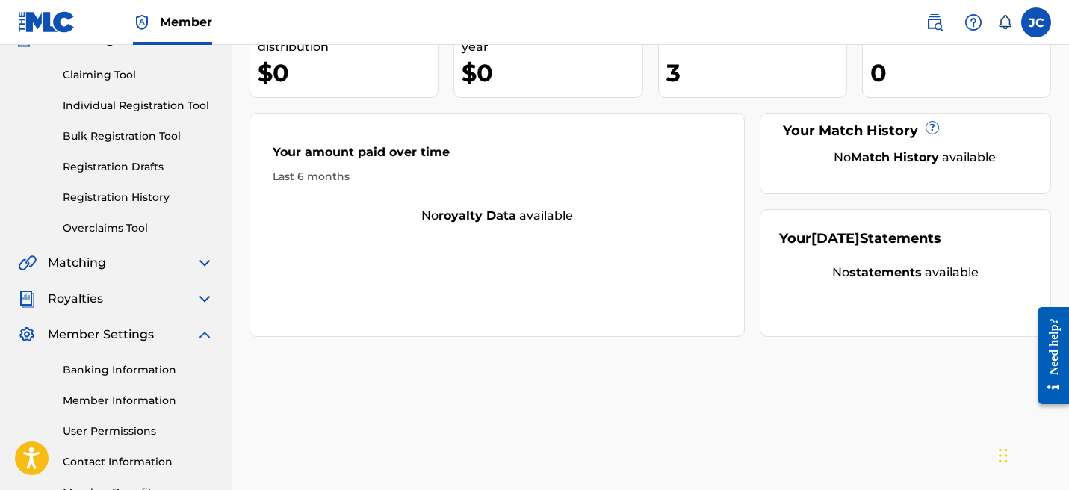
click at [209, 260] on img at bounding box center [205, 263] width 18 height 18
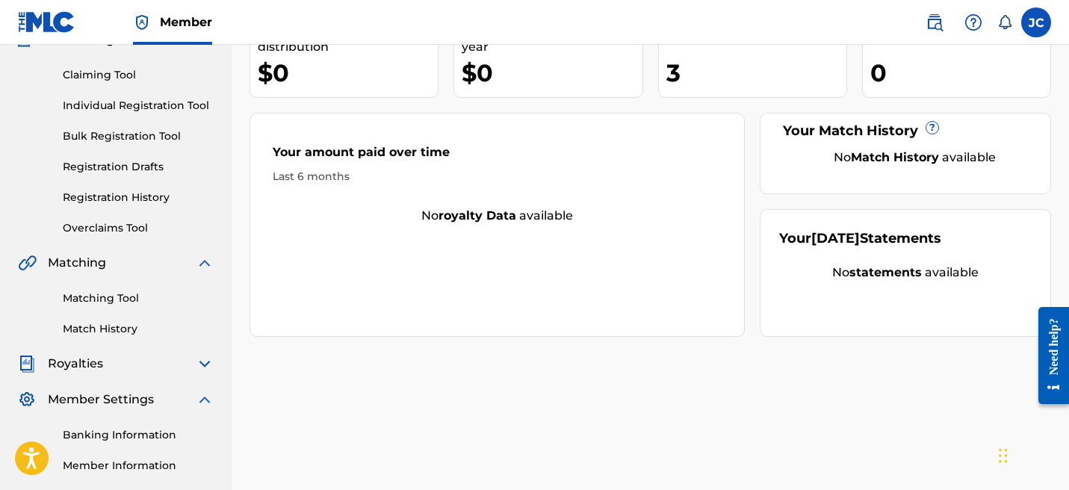
click at [120, 301] on link "Matching Tool" at bounding box center [138, 299] width 151 height 16
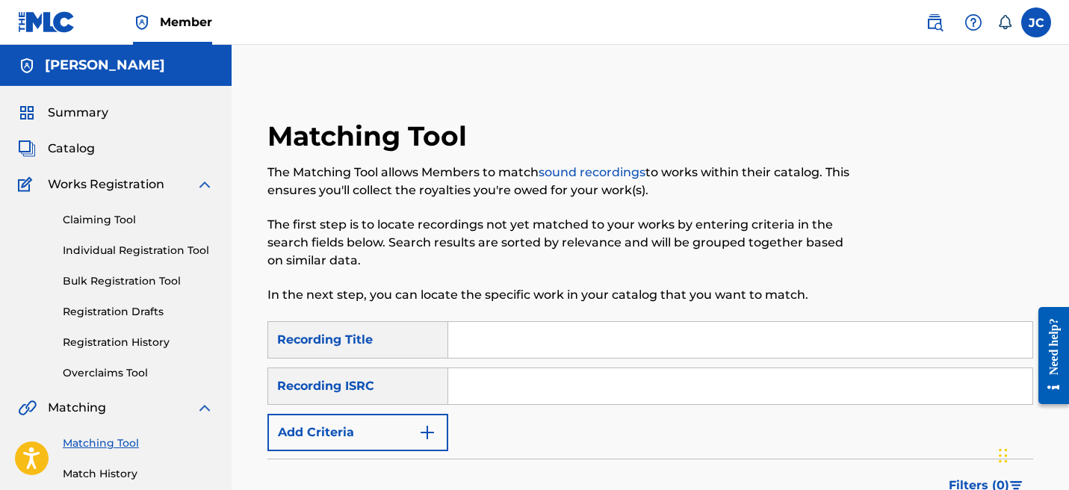
click at [500, 344] on input "Search Form" at bounding box center [740, 340] width 584 height 36
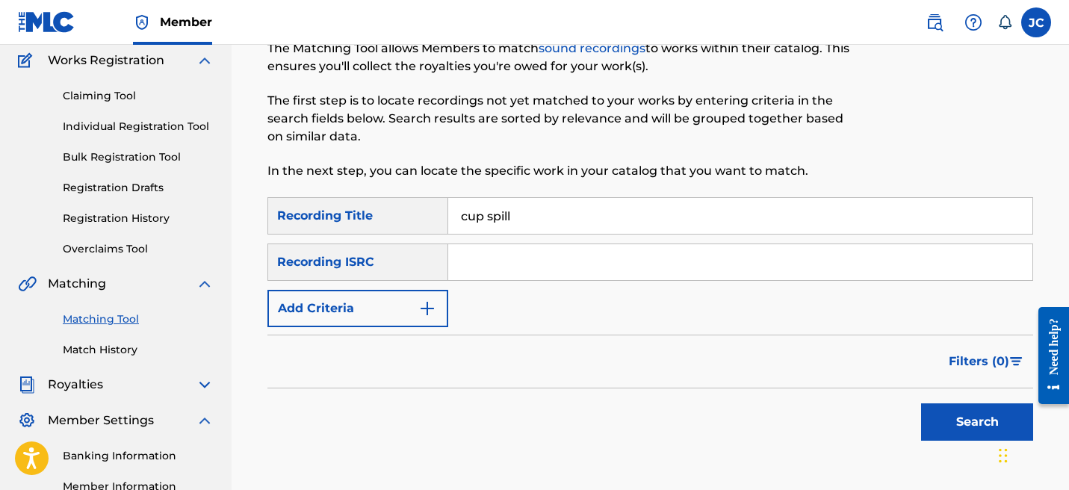
scroll to position [136, 0]
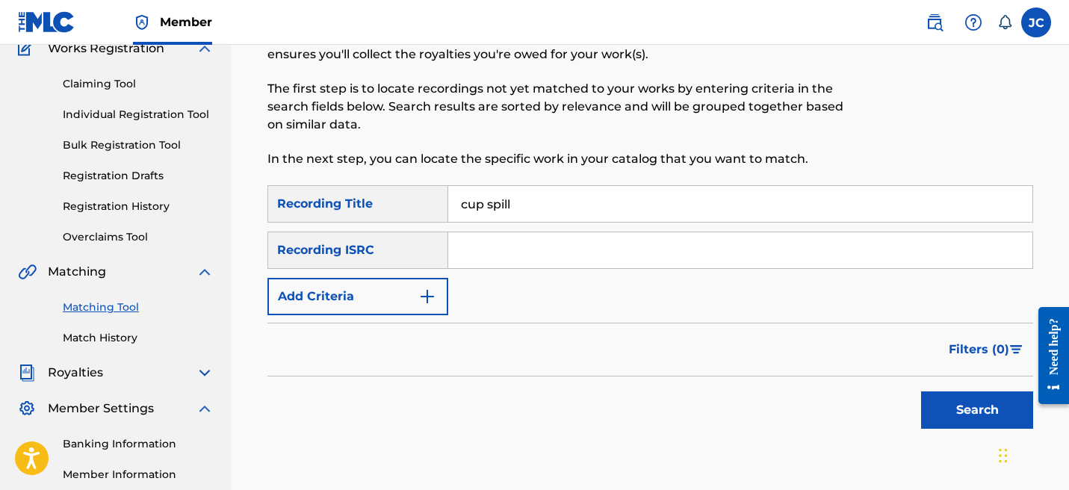
click at [953, 400] on button "Search" at bounding box center [977, 410] width 112 height 37
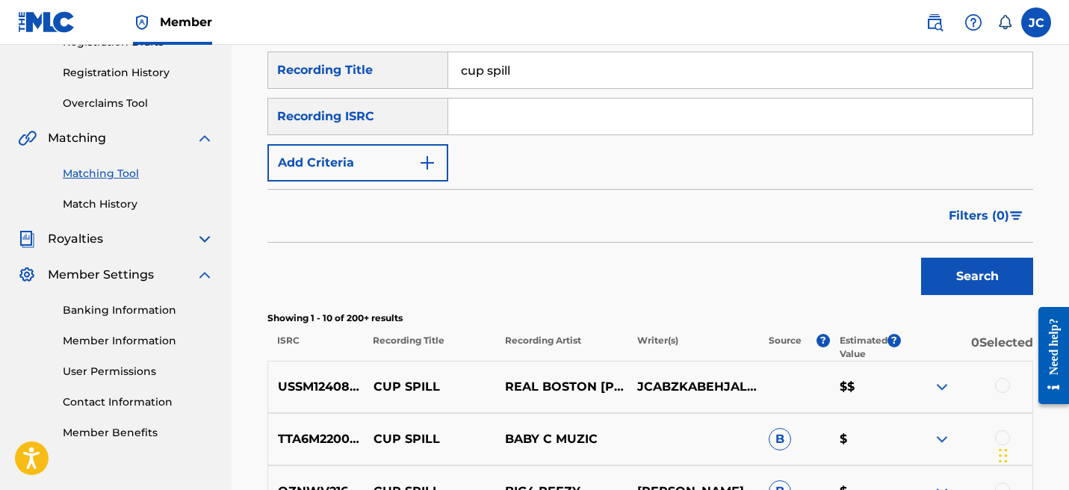
scroll to position [260, 0]
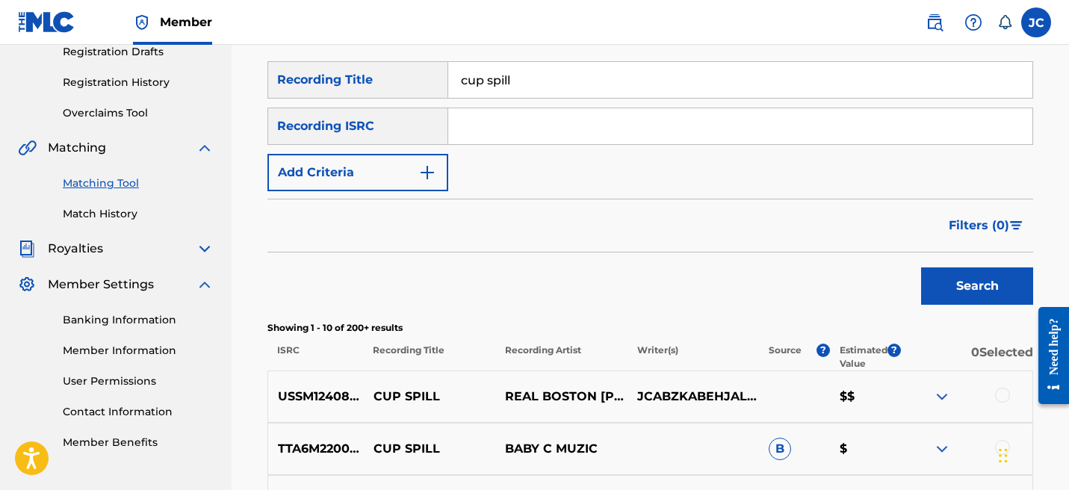
drag, startPoint x: 551, startPoint y: 89, endPoint x: 373, endPoint y: 77, distance: 178.2
click at [373, 77] on div "SearchWithCriteria826d0dea-79b6-4894-9225-0e37d8d9f8e9 Recording Title cup spill" at bounding box center [650, 79] width 766 height 37
type input "[PERSON_NAME]"
click at [921, 267] on button "Search" at bounding box center [977, 285] width 112 height 37
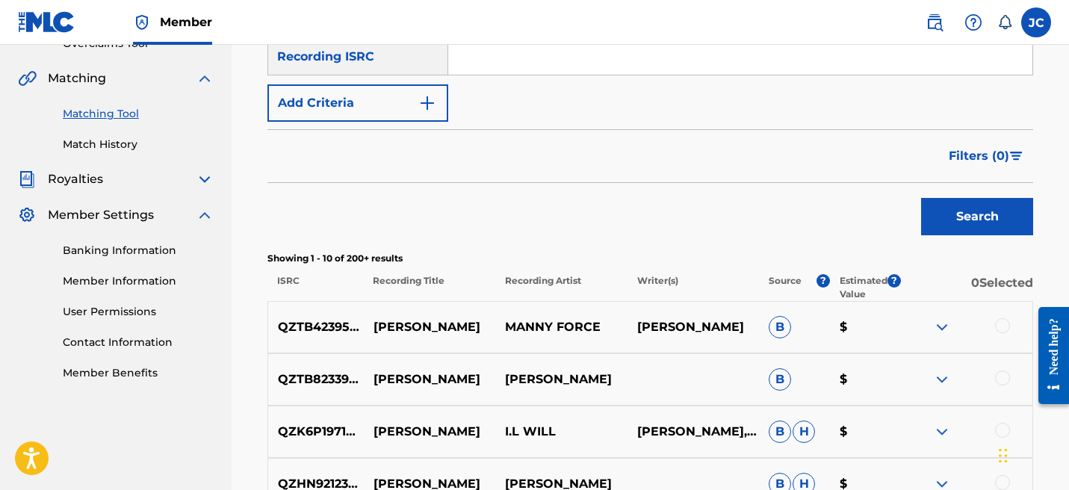
scroll to position [137, 0]
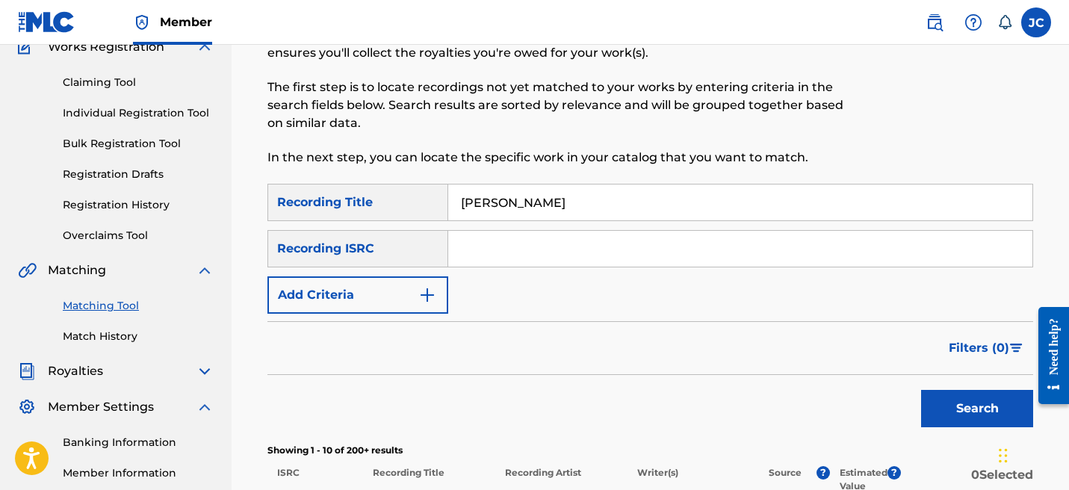
click at [562, 246] on input "Search Form" at bounding box center [740, 249] width 584 height 36
click at [360, 253] on div "Recording ISRC" at bounding box center [357, 248] width 181 height 37
click at [363, 290] on button "Add Criteria" at bounding box center [357, 294] width 181 height 37
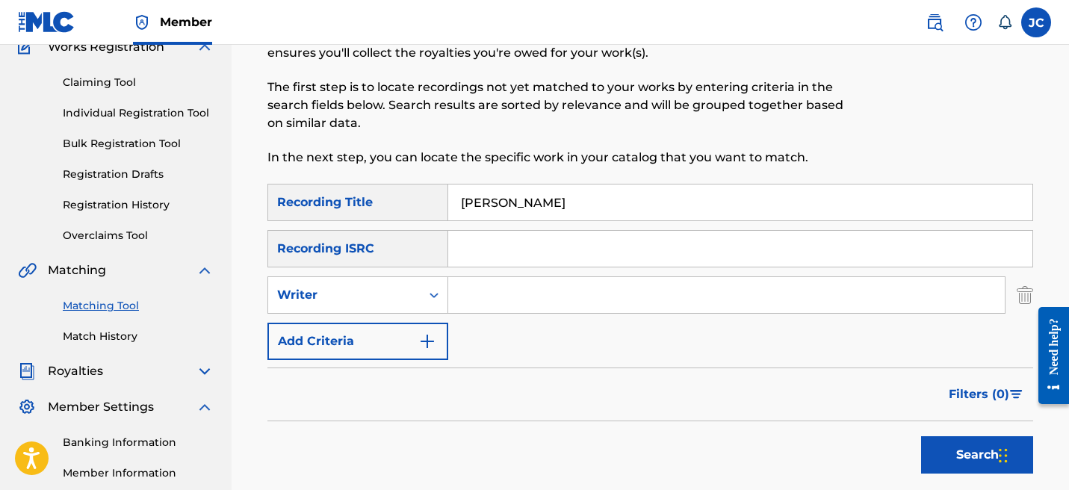
click at [499, 305] on input "Search Form" at bounding box center [726, 295] width 557 height 36
click at [921, 436] on button "Search" at bounding box center [977, 454] width 112 height 37
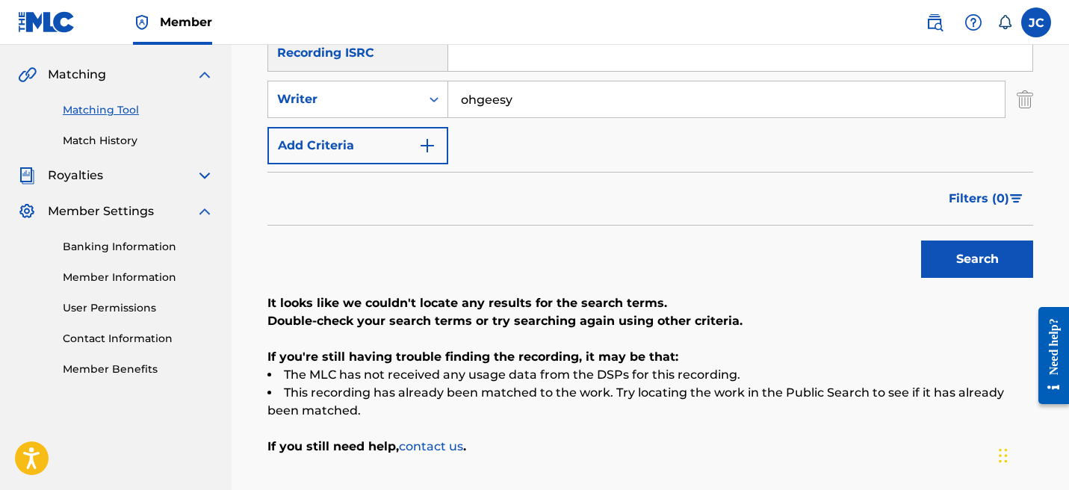
scroll to position [311, 0]
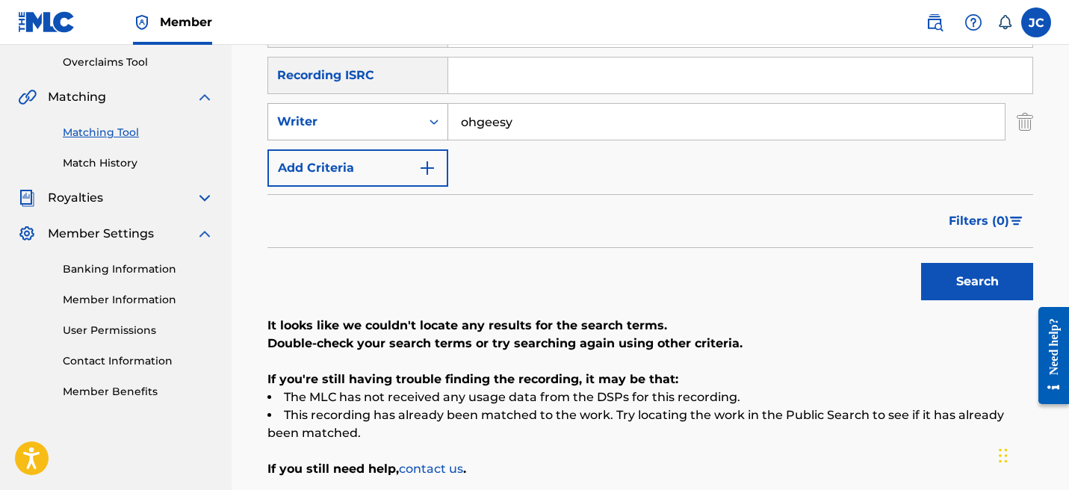
drag, startPoint x: 547, startPoint y: 126, endPoint x: 387, endPoint y: 120, distance: 160.0
click at [387, 120] on div "SearchWithCriteria715e2f08-50e4-49ef-bb6c-b49ed9755acd Writer ohgeesy" at bounding box center [650, 121] width 766 height 37
type input "\"
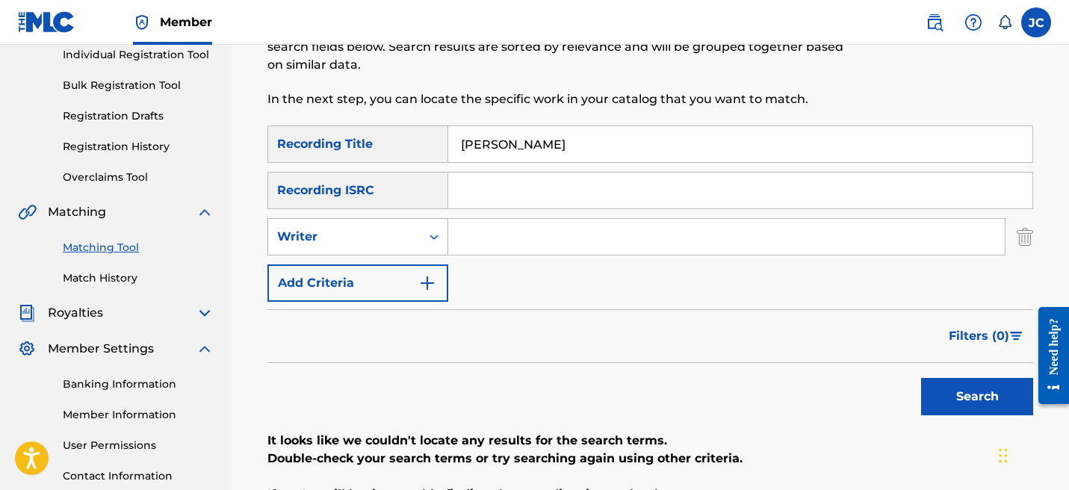
scroll to position [195, 0]
click at [587, 160] on input "[PERSON_NAME]" at bounding box center [740, 145] width 584 height 36
click at [962, 409] on button "Search" at bounding box center [977, 397] width 112 height 37
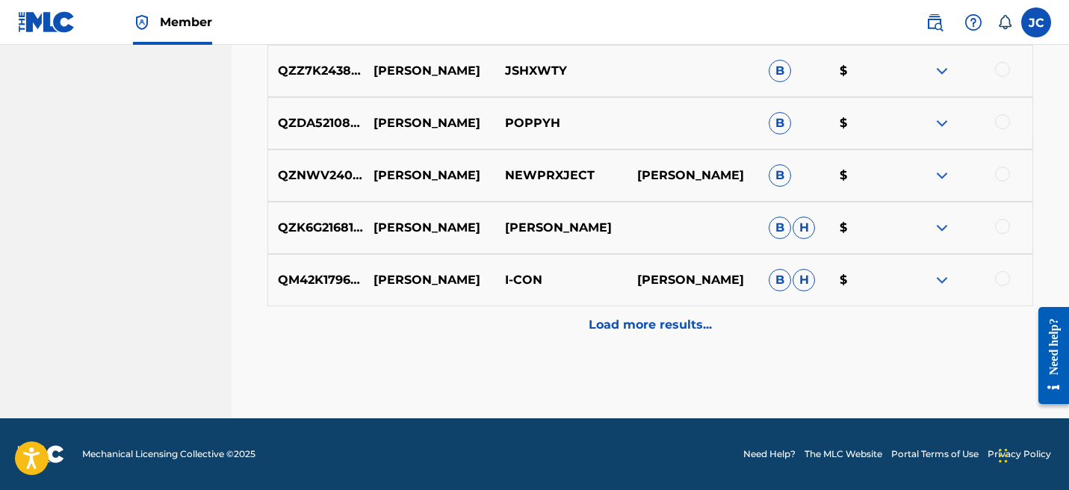
click at [669, 330] on p "Load more results..." at bounding box center [650, 325] width 123 height 18
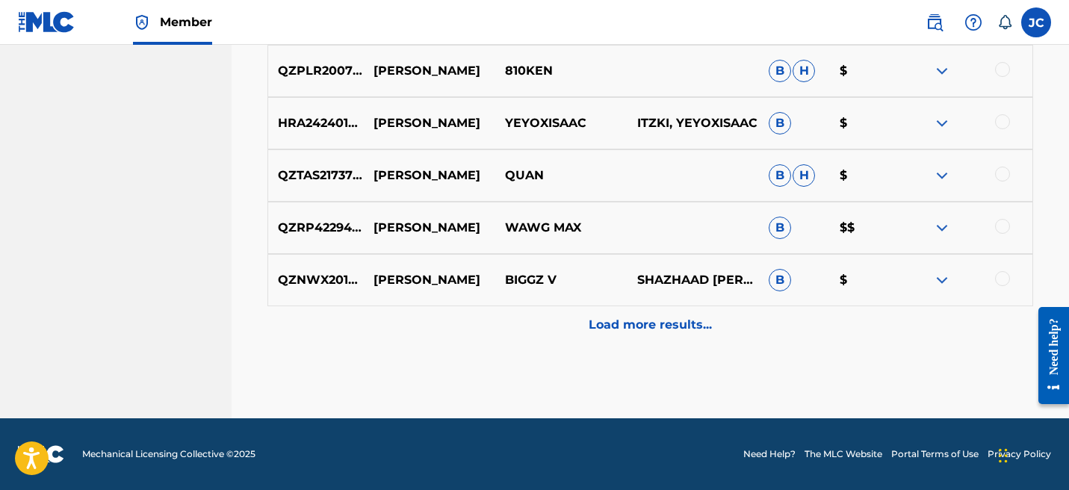
click at [669, 311] on div "Load more results..." at bounding box center [650, 324] width 766 height 37
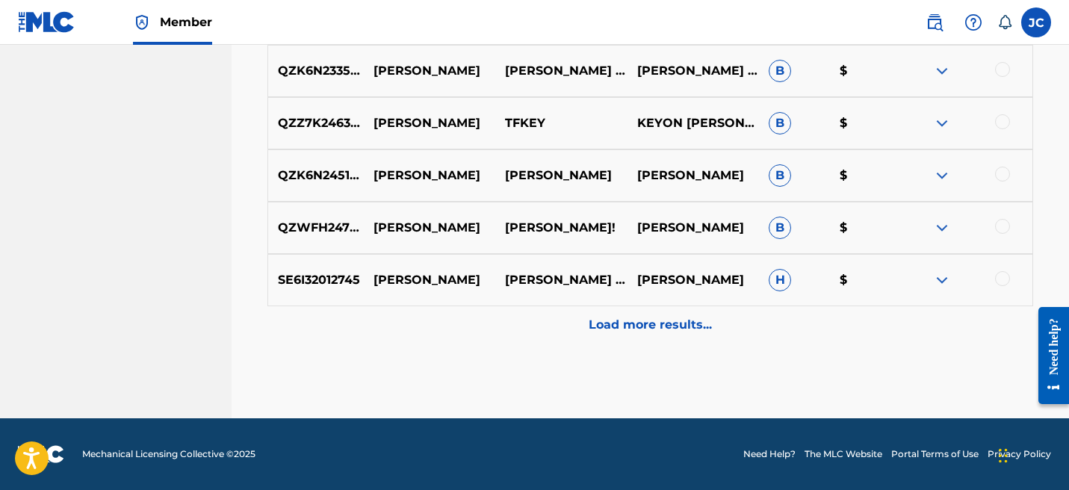
click at [694, 333] on p "Load more results..." at bounding box center [650, 325] width 123 height 18
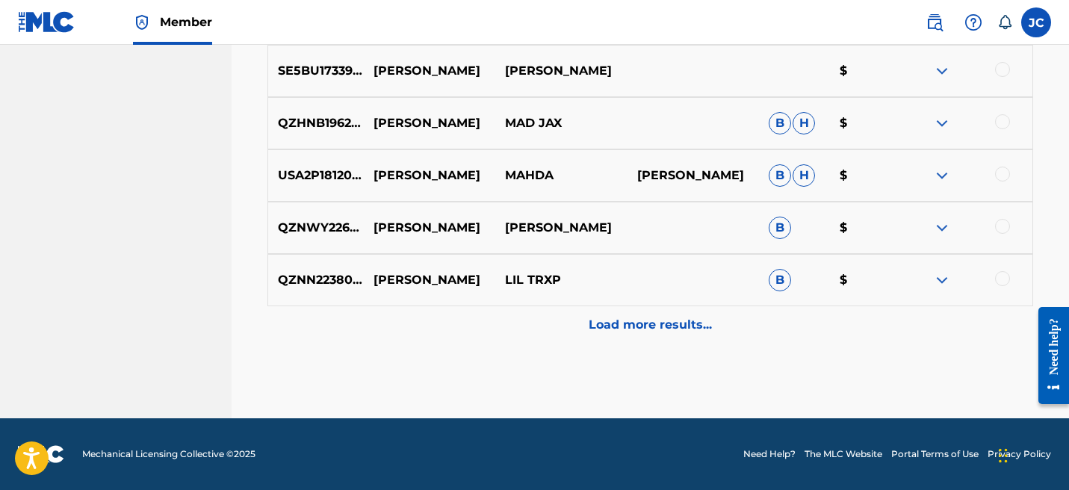
click at [703, 328] on p "Load more results..." at bounding box center [650, 325] width 123 height 18
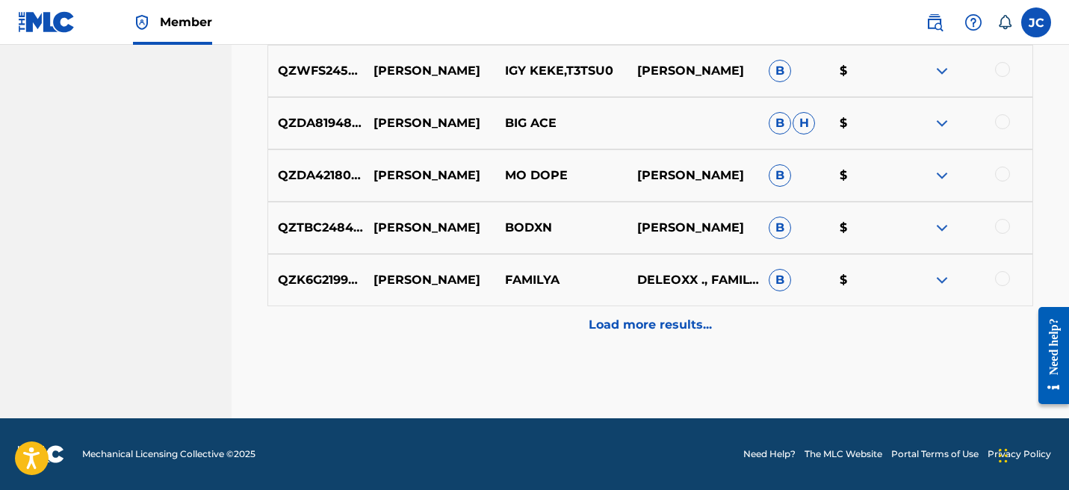
click at [703, 310] on div "Load more results..." at bounding box center [650, 324] width 766 height 37
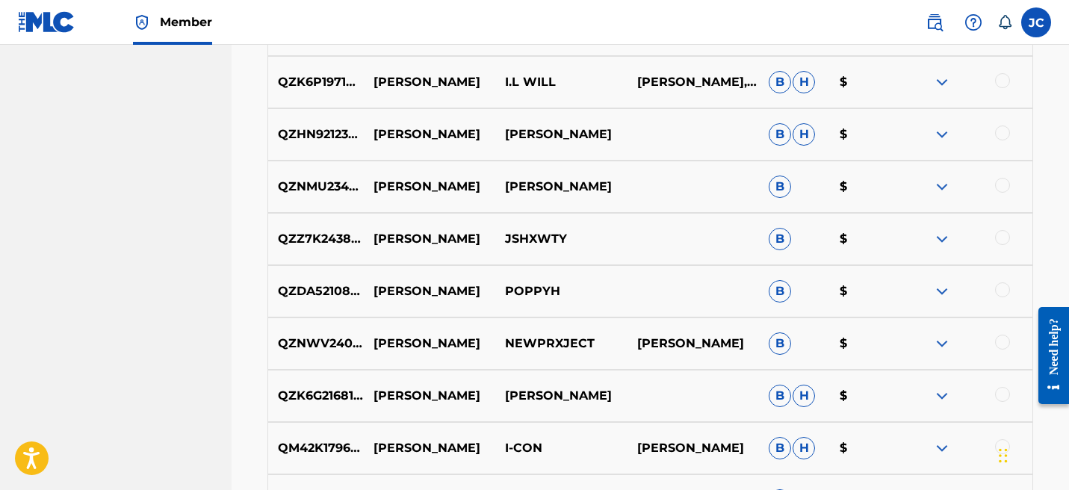
scroll to position [723, 0]
